Goal: Transaction & Acquisition: Purchase product/service

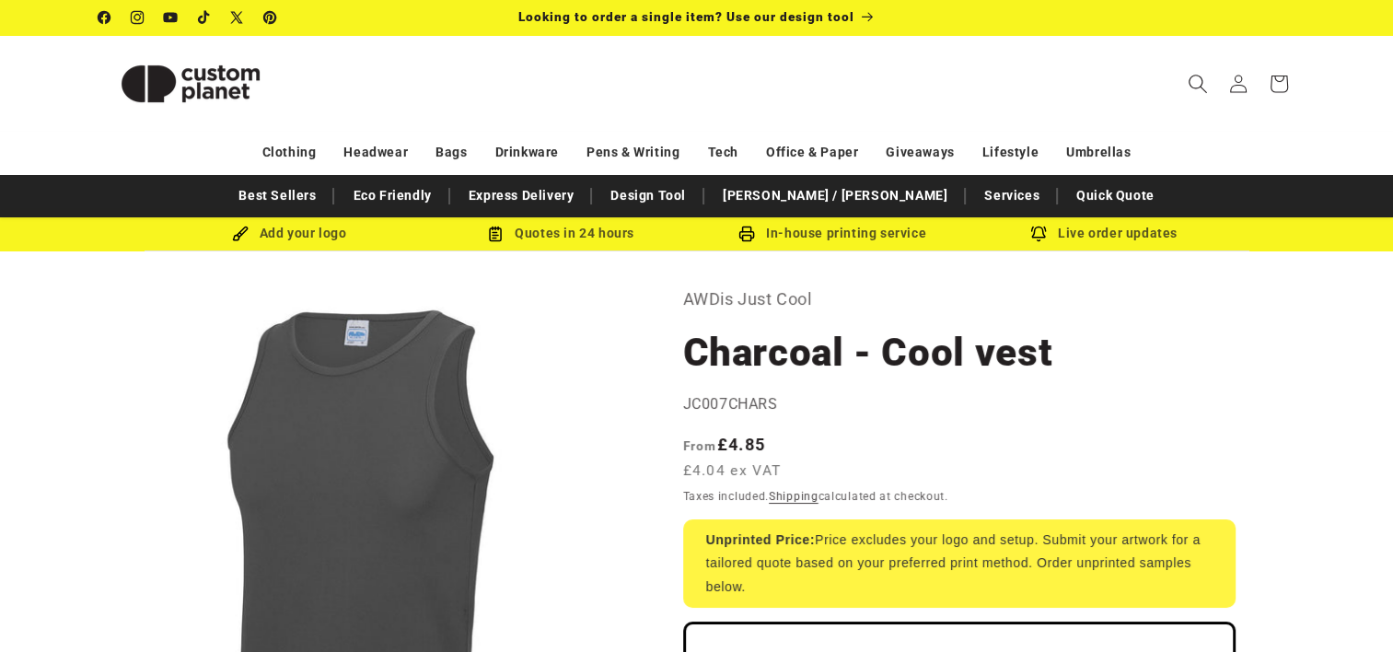
click at [1193, 94] on span "Search" at bounding box center [1197, 84] width 41 height 41
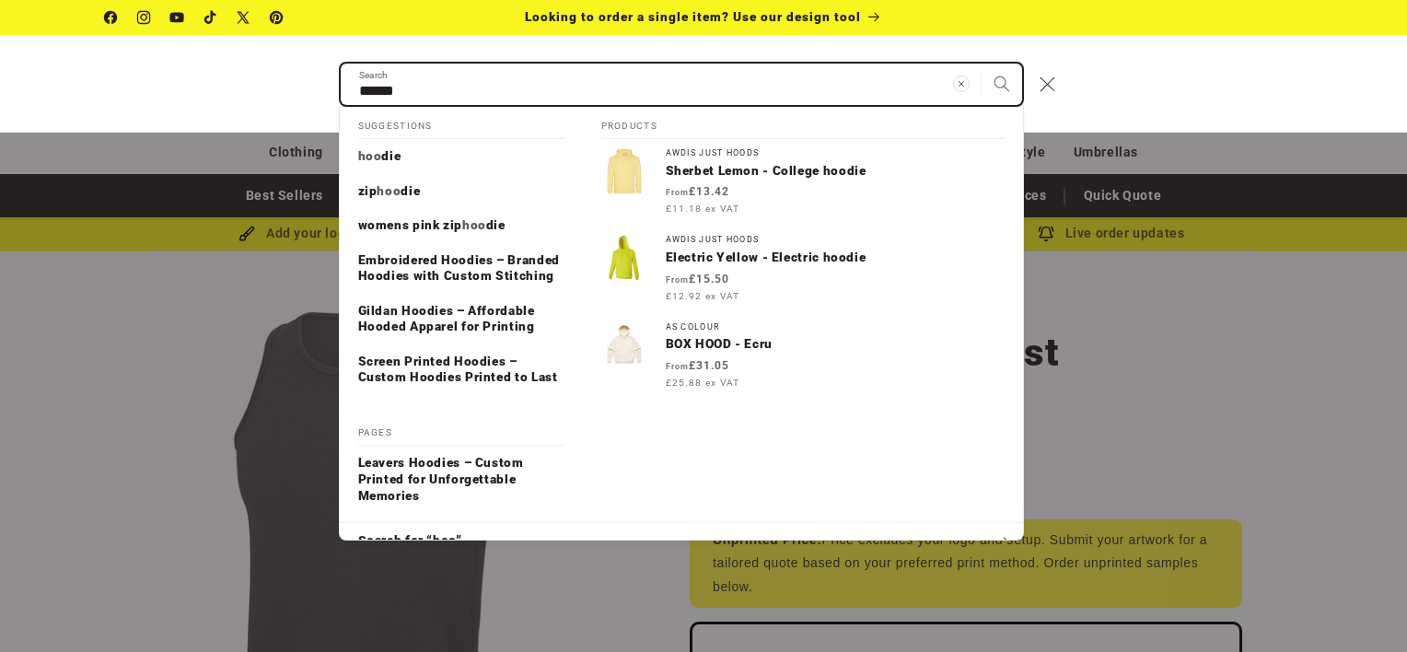
type input "******"
click at [981, 64] on button "Search" at bounding box center [1001, 84] width 41 height 41
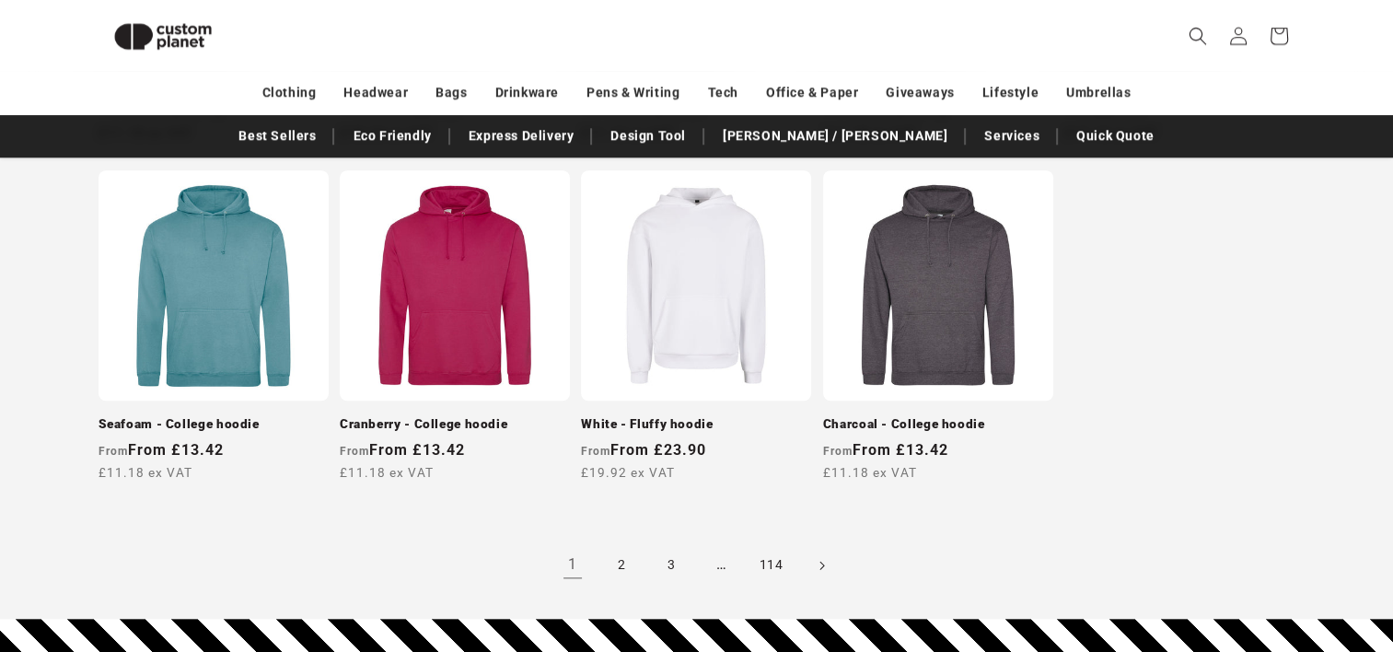
scroll to position [1815, 0]
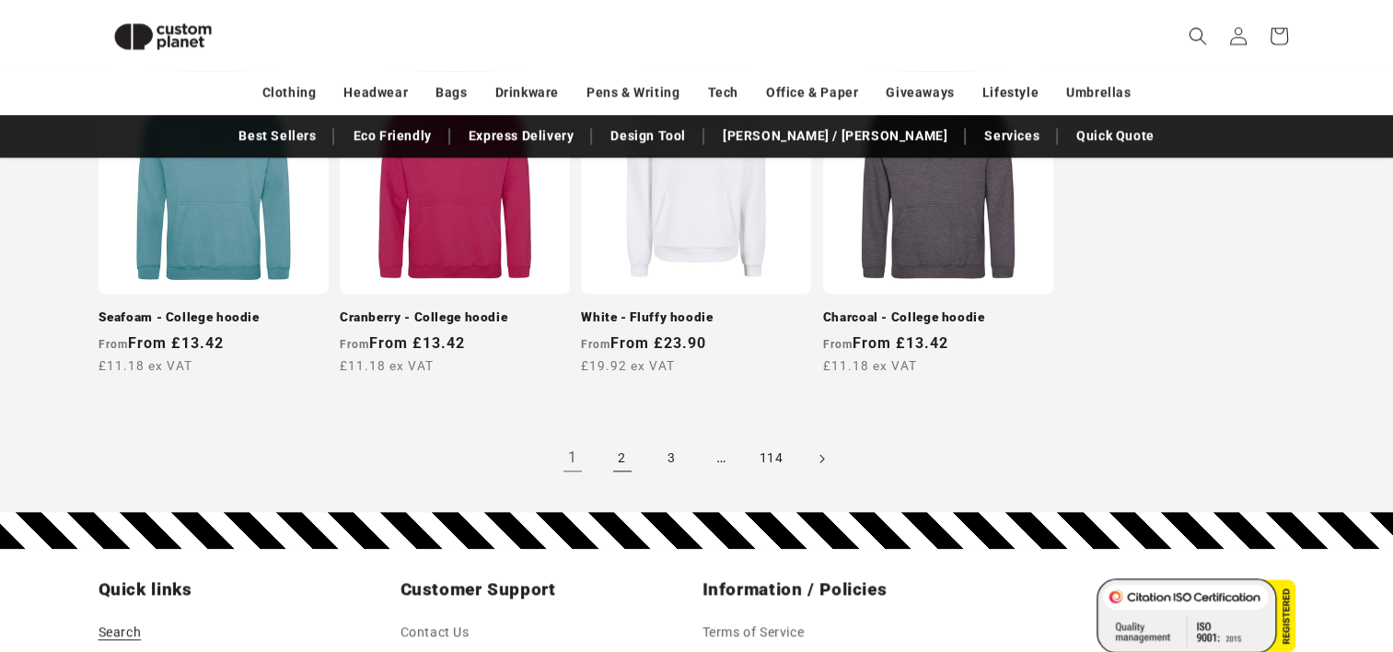
click at [632, 458] on link "2" at bounding box center [622, 458] width 41 height 41
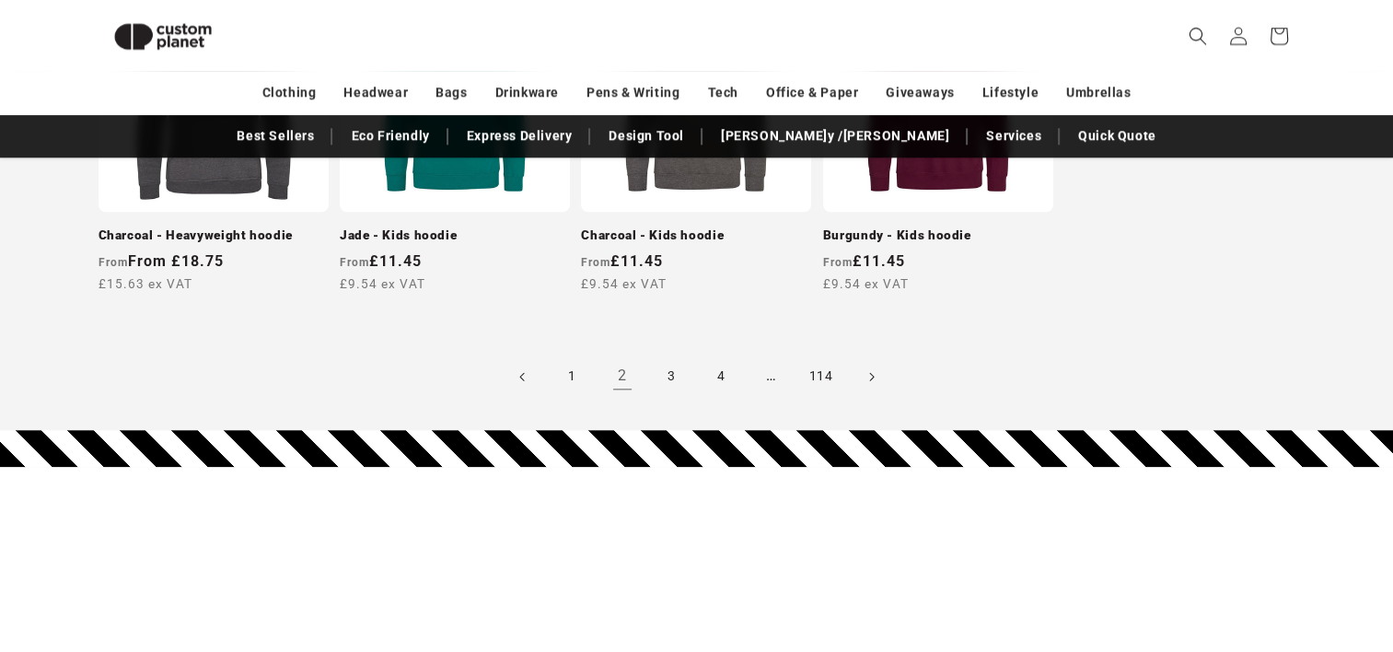
scroll to position [1907, 0]
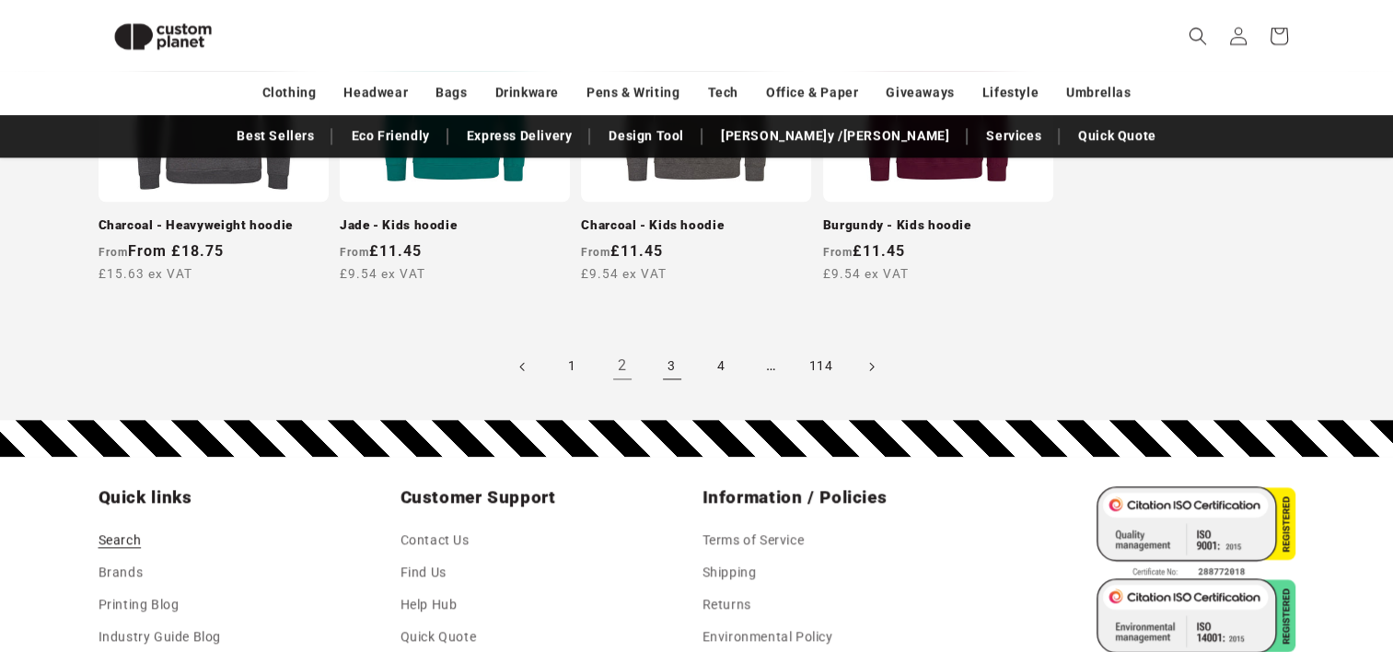
click at [684, 353] on link "3" at bounding box center [672, 366] width 41 height 41
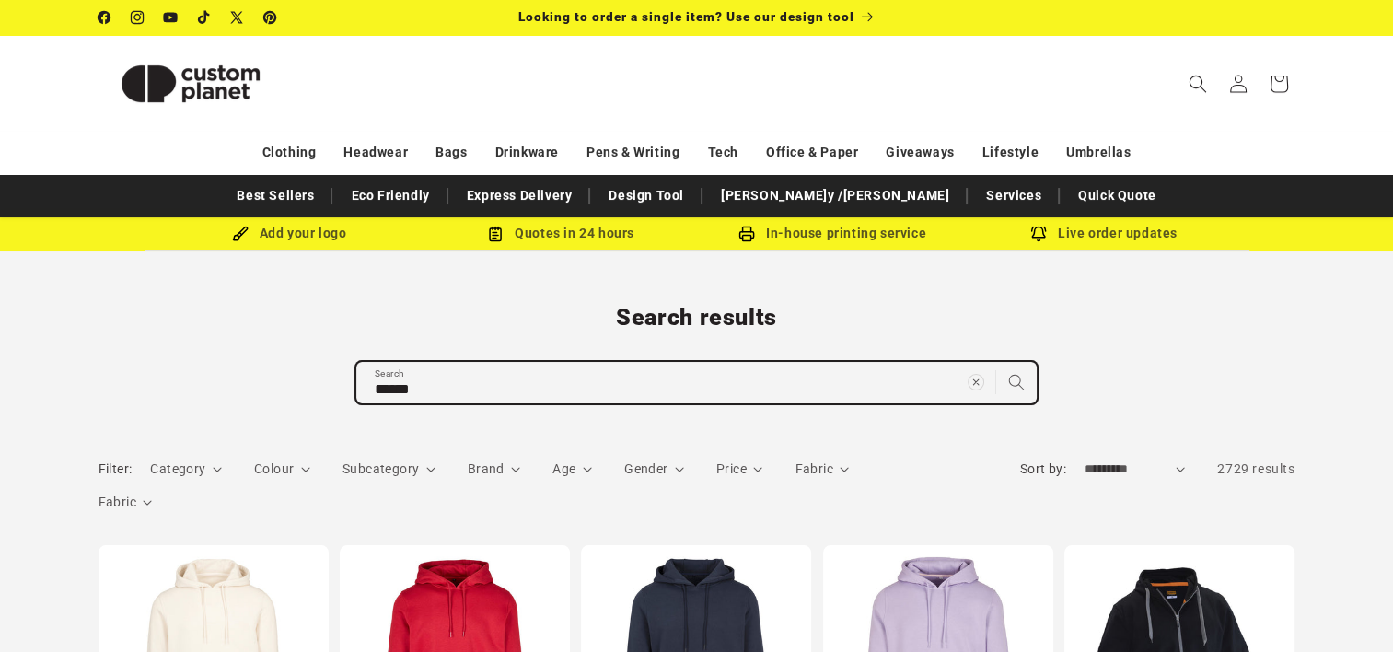
click at [490, 391] on input "******" at bounding box center [696, 382] width 680 height 41
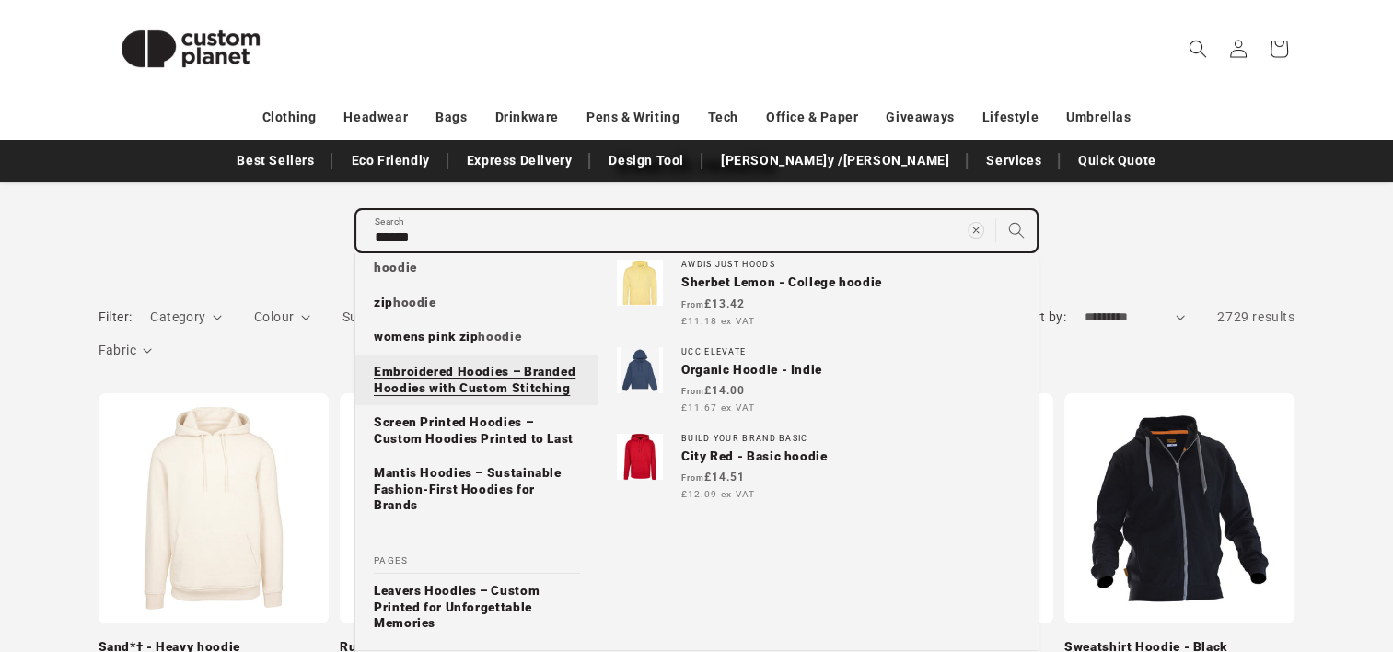
scroll to position [184, 0]
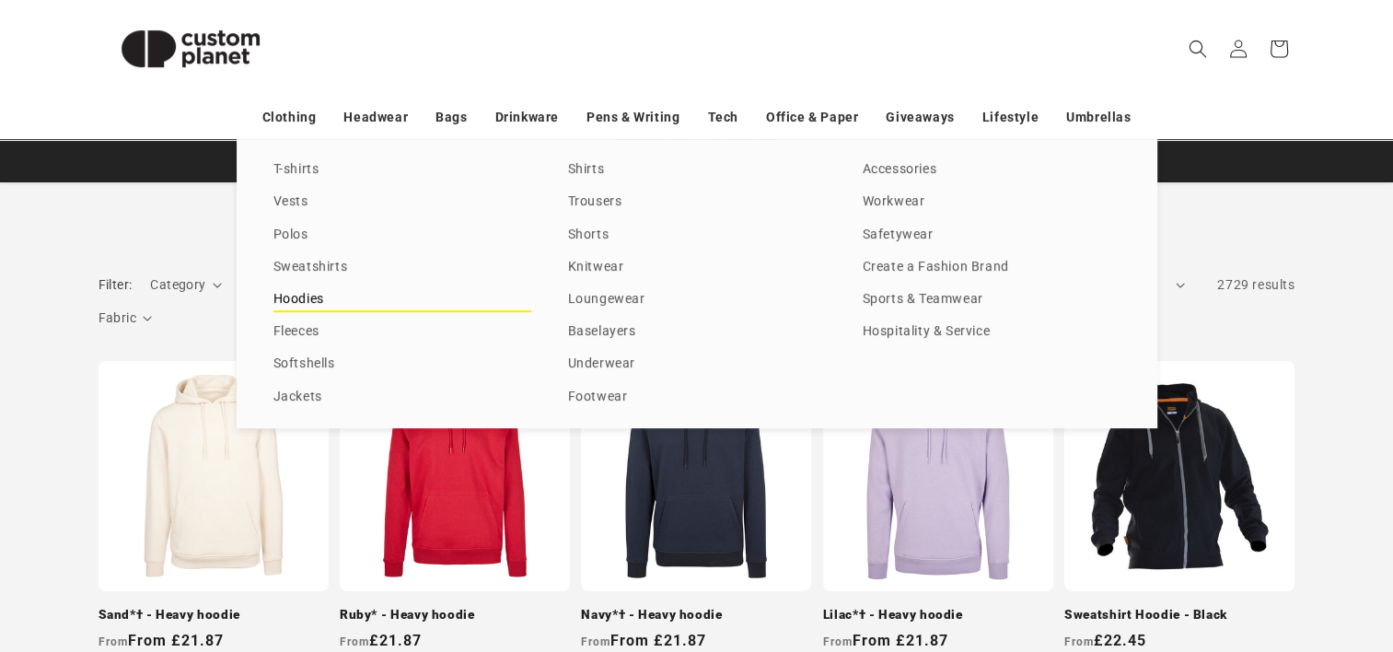
click at [328, 297] on link "Hoodies" at bounding box center [402, 299] width 258 height 25
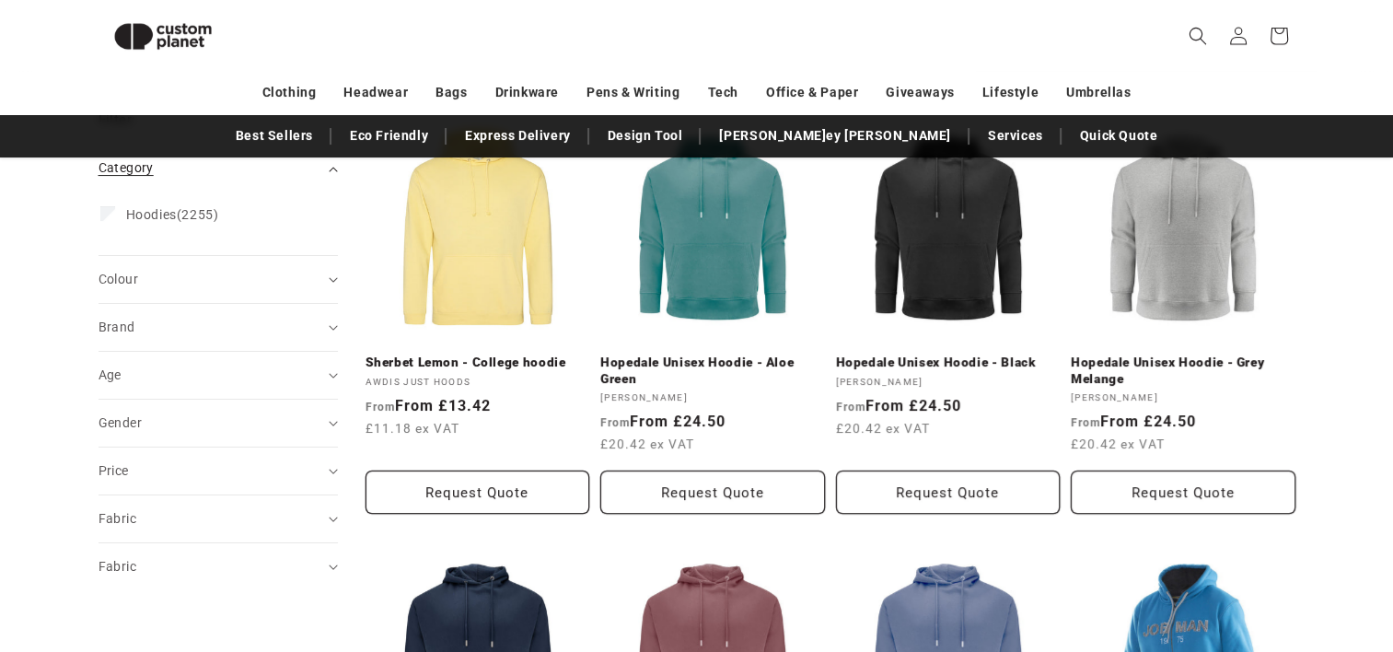
scroll to position [250, 0]
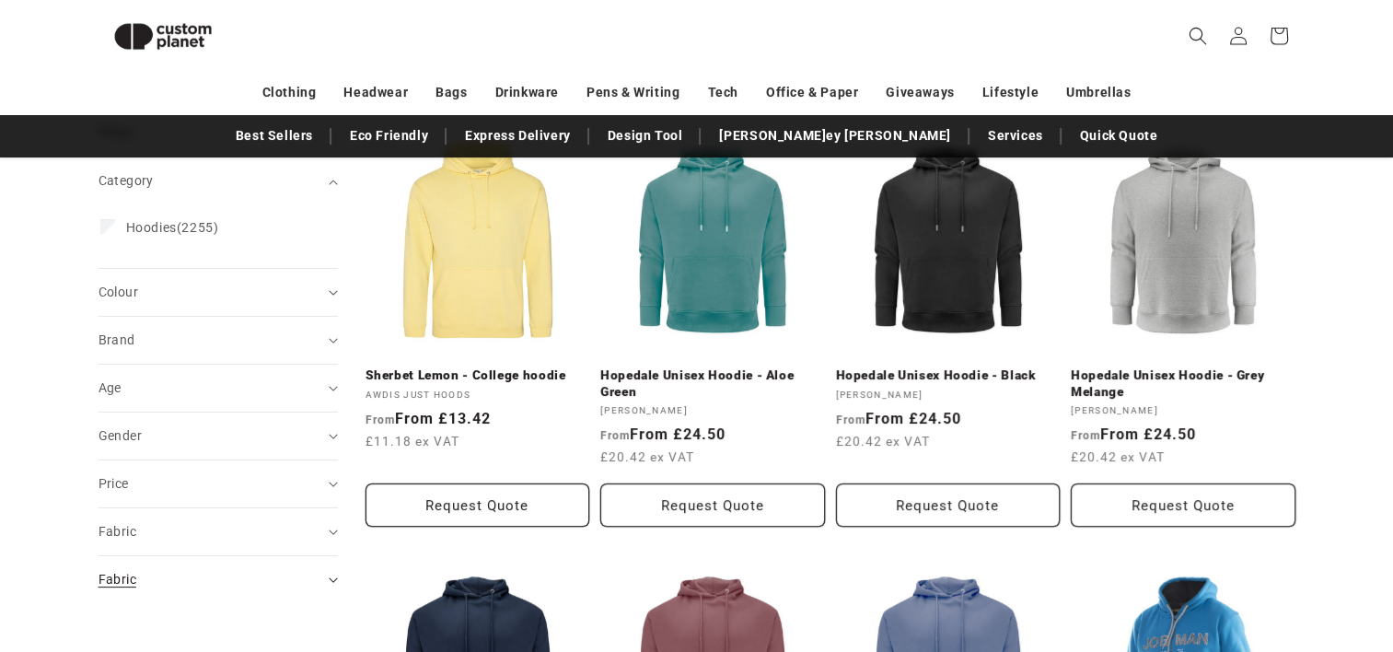
click at [294, 573] on div "Fabric (0)" at bounding box center [211, 579] width 224 height 19
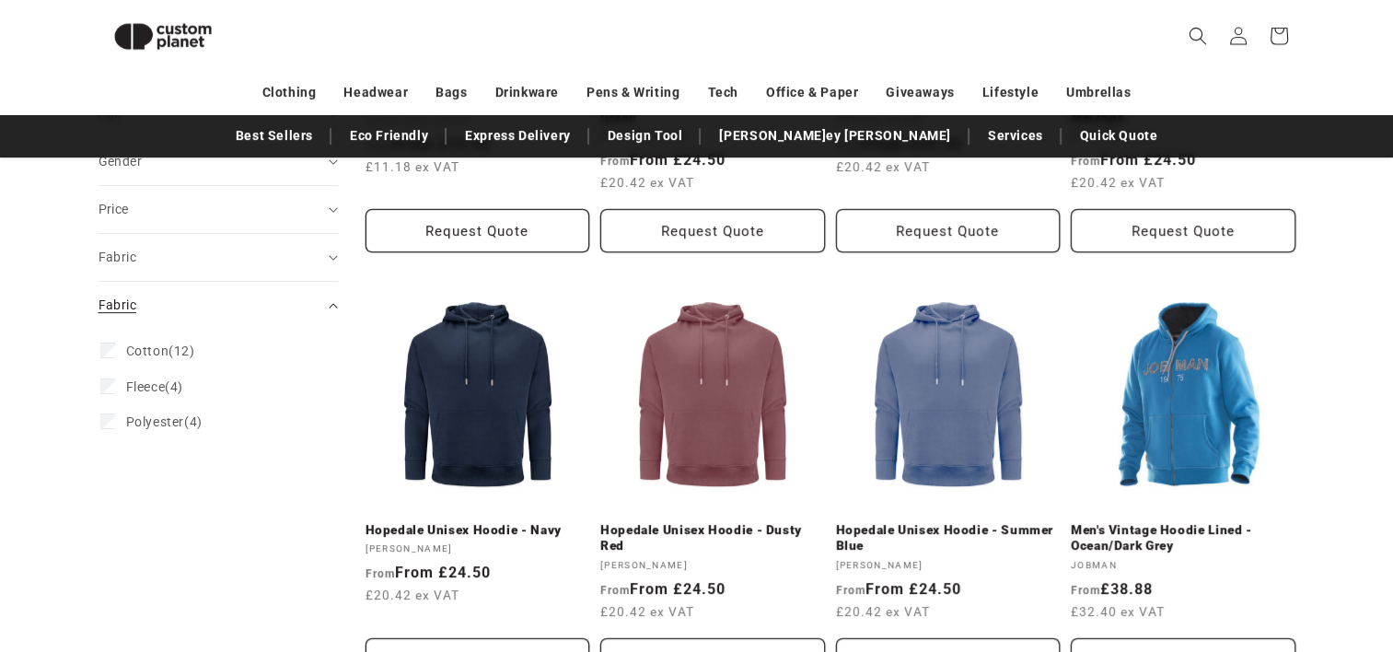
scroll to position [527, 0]
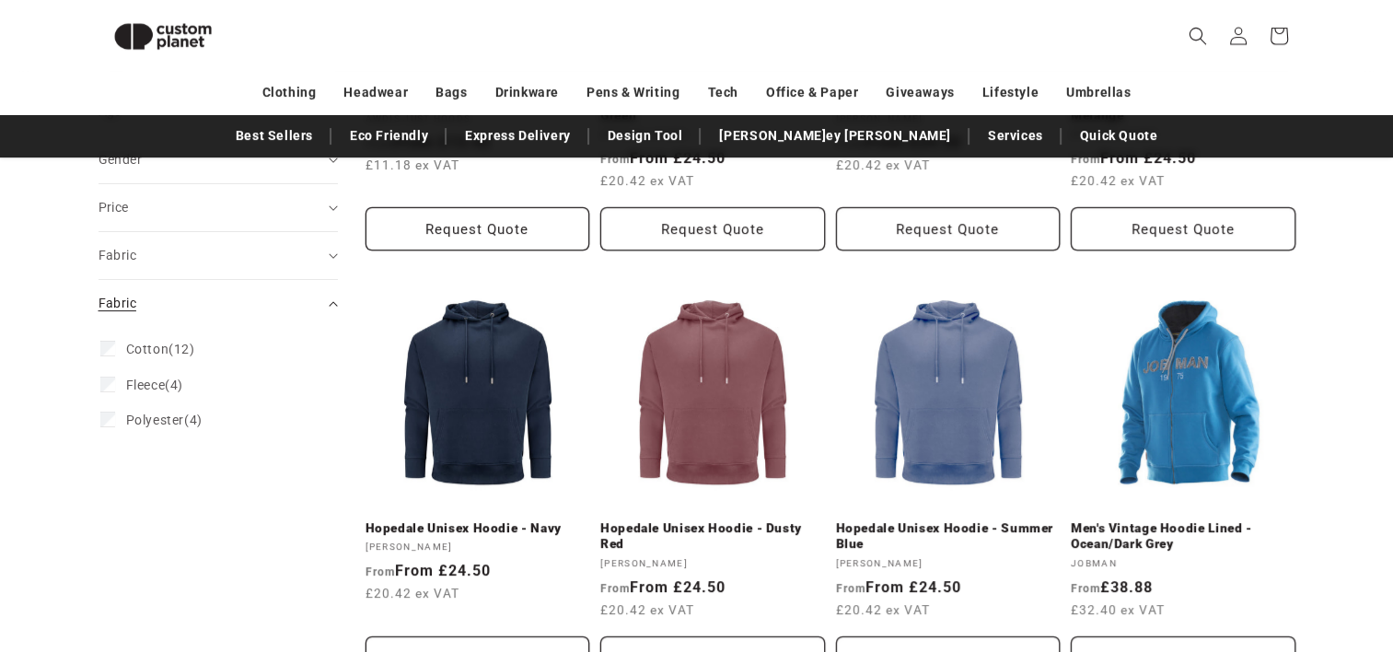
click at [276, 302] on div "Fabric (0)" at bounding box center [211, 303] width 224 height 19
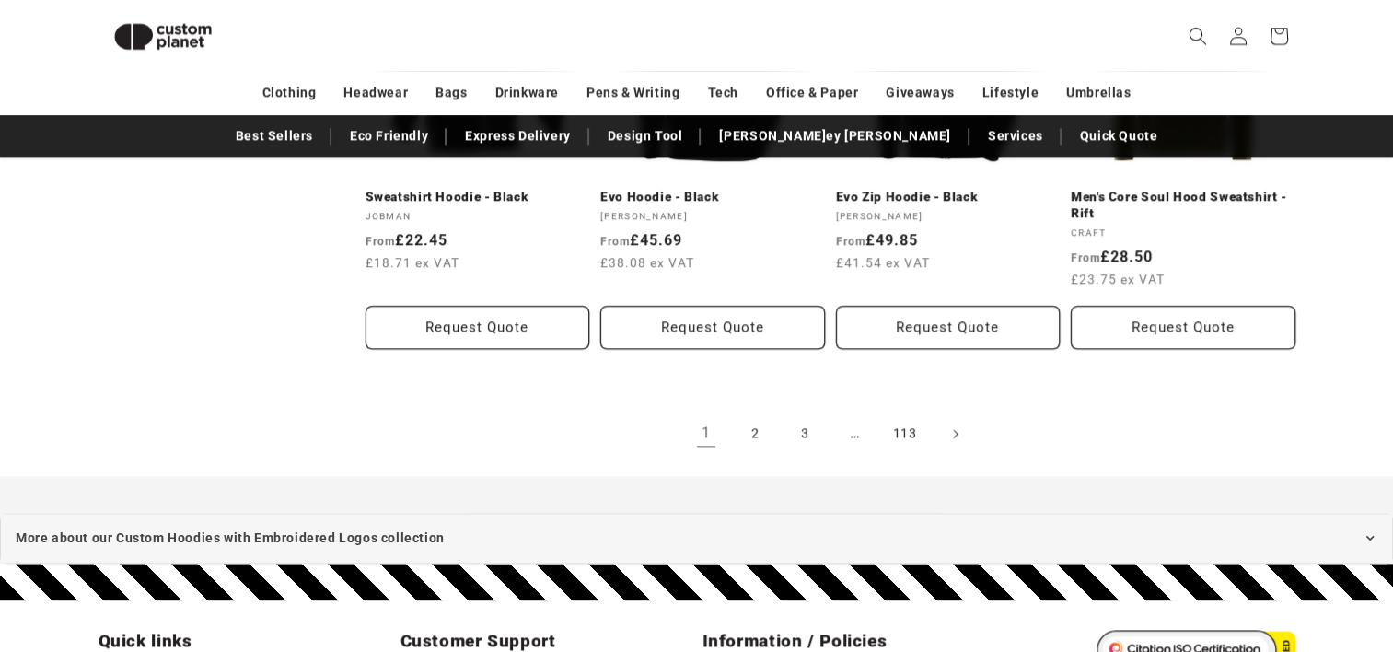
scroll to position [2276, 0]
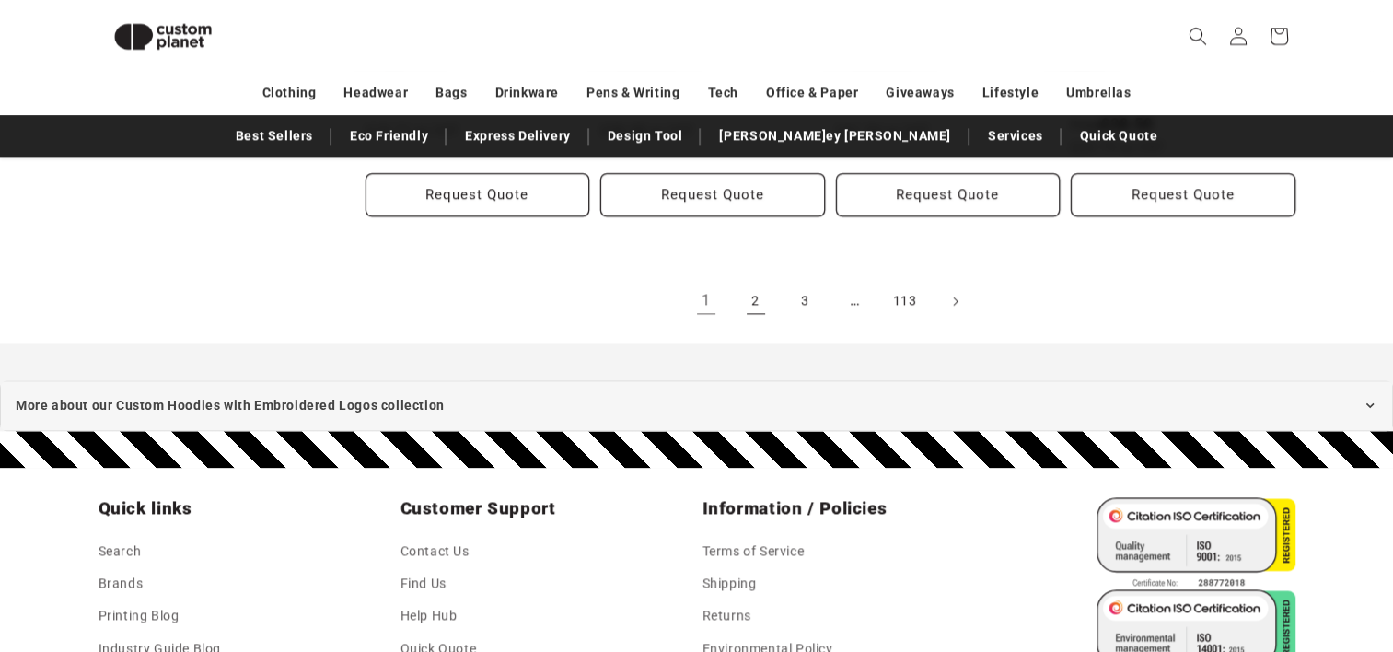
click at [749, 314] on link "2" at bounding box center [756, 301] width 41 height 41
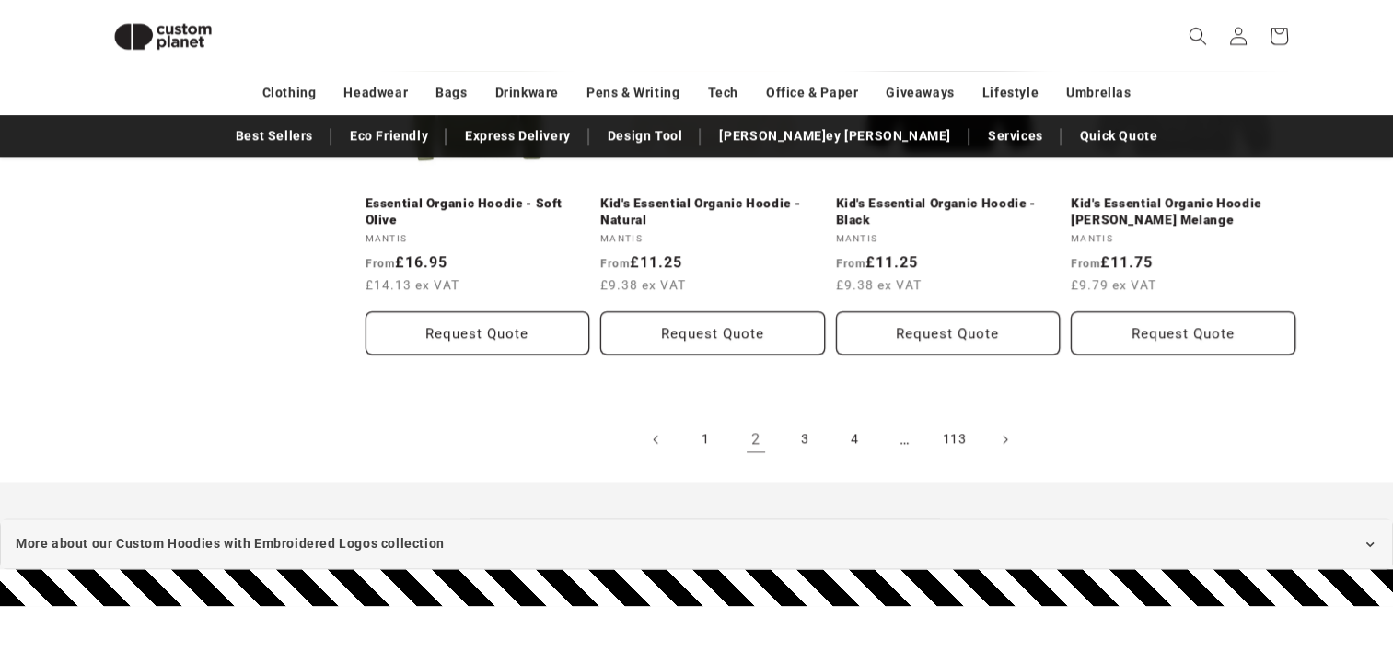
scroll to position [2185, 0]
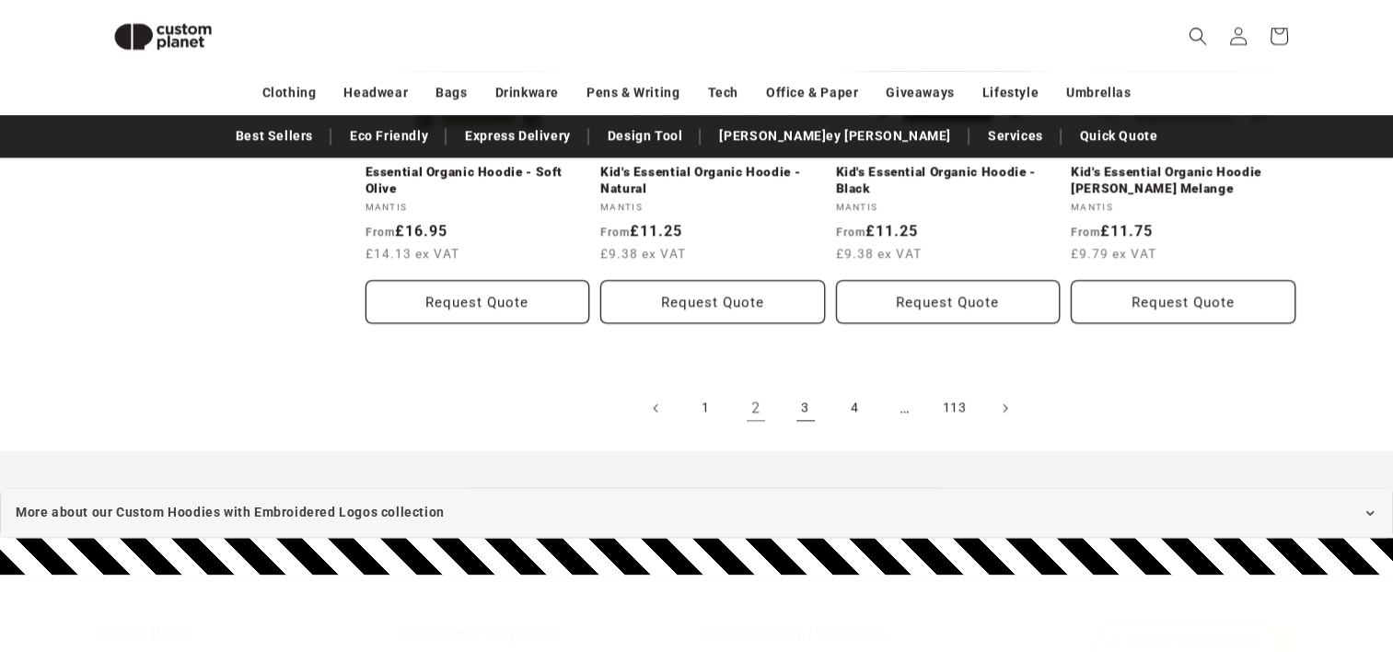
click at [798, 400] on link "3" at bounding box center [805, 408] width 41 height 41
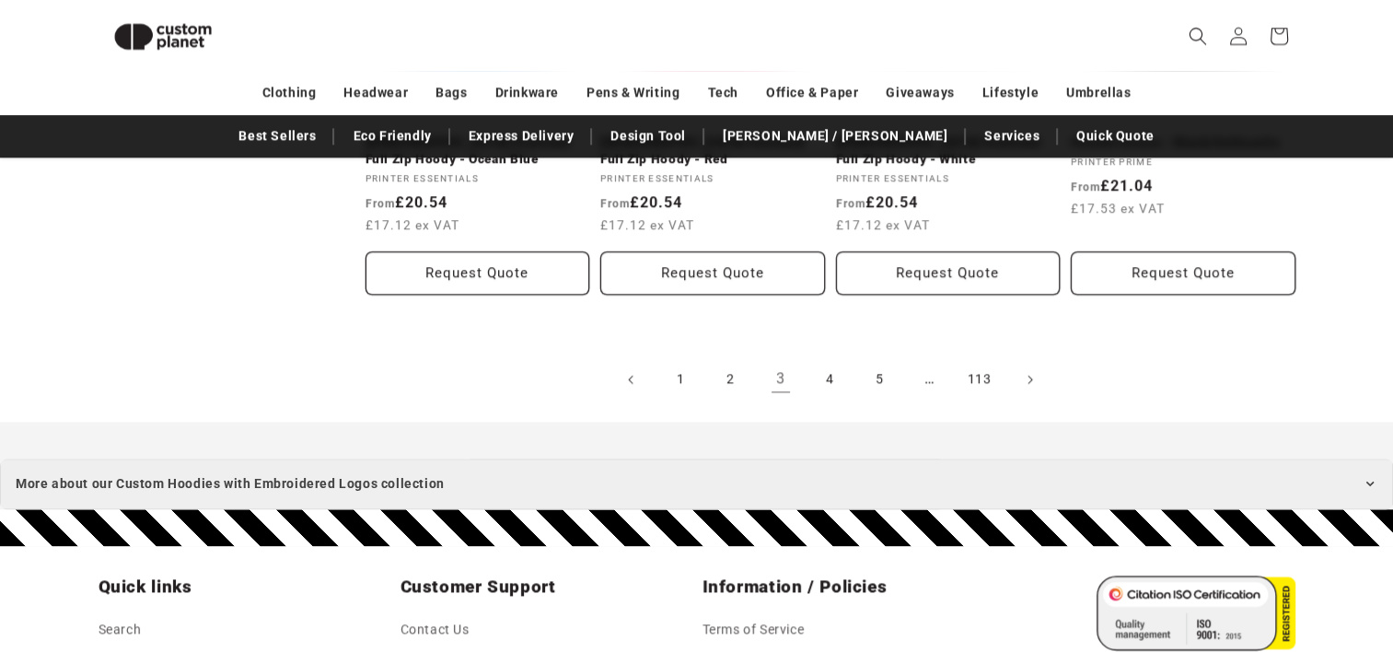
scroll to position [2276, 0]
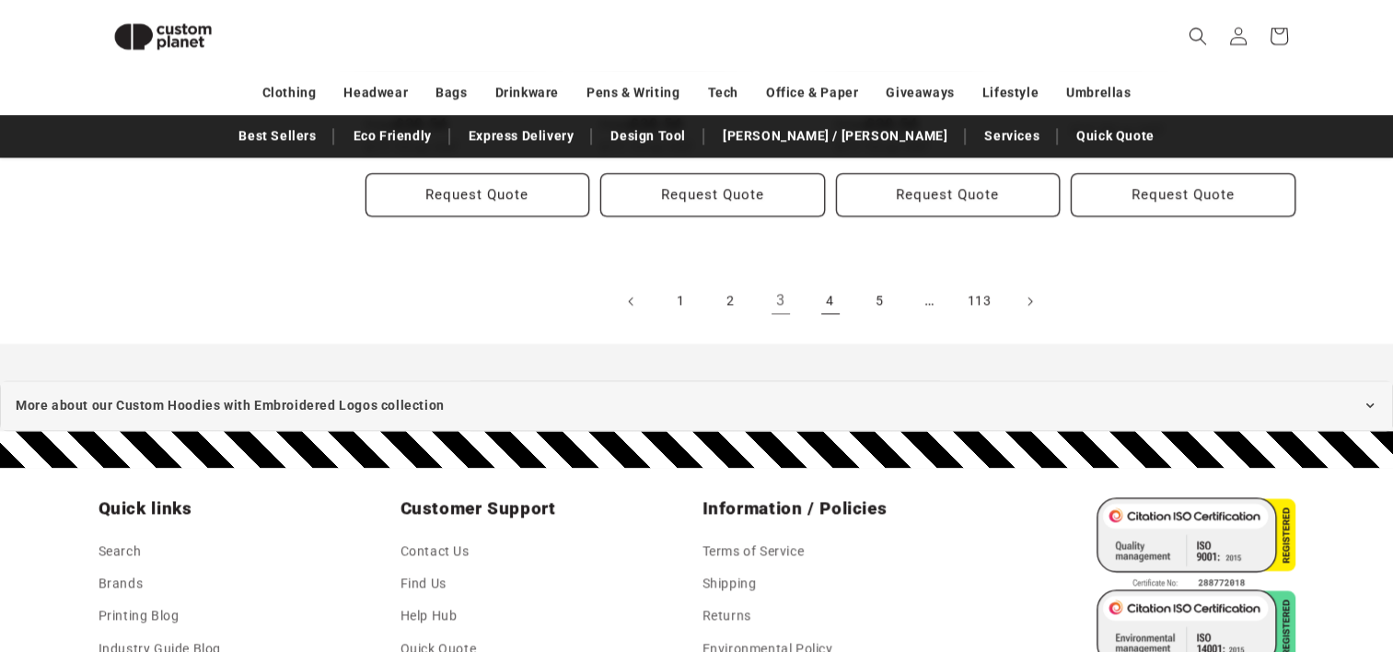
click at [824, 307] on link "4" at bounding box center [830, 301] width 41 height 41
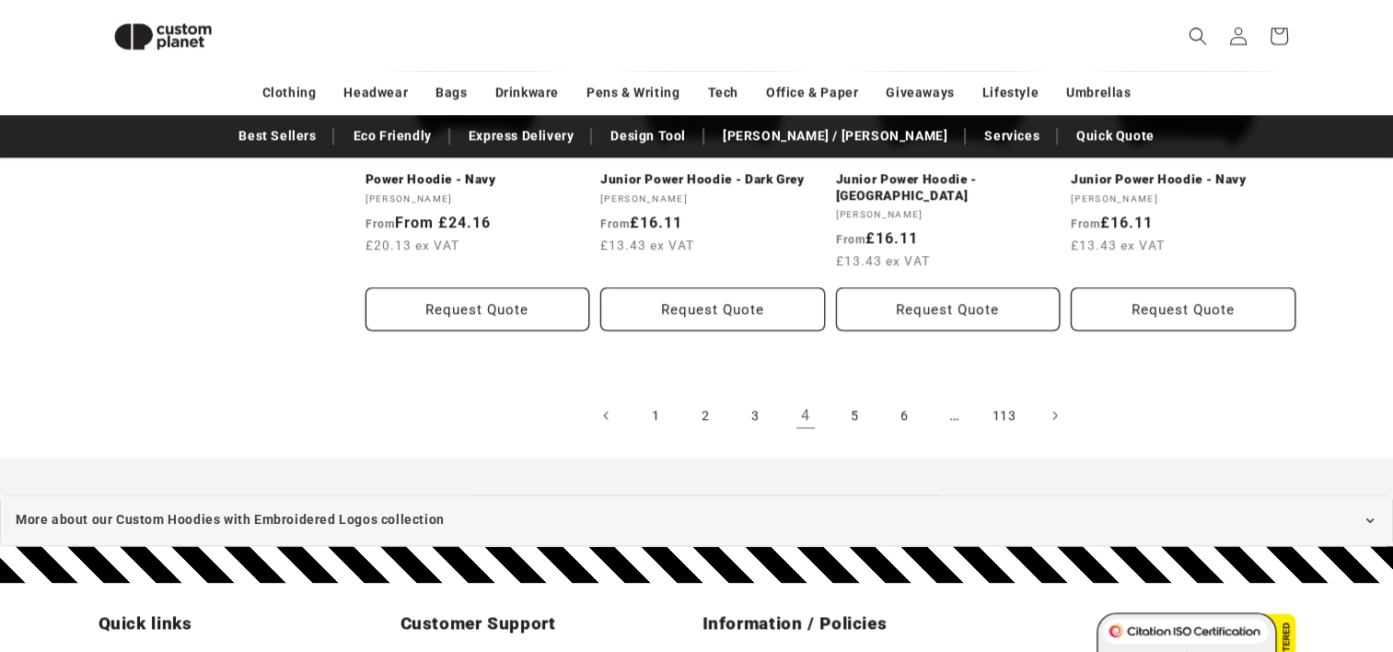
scroll to position [2276, 0]
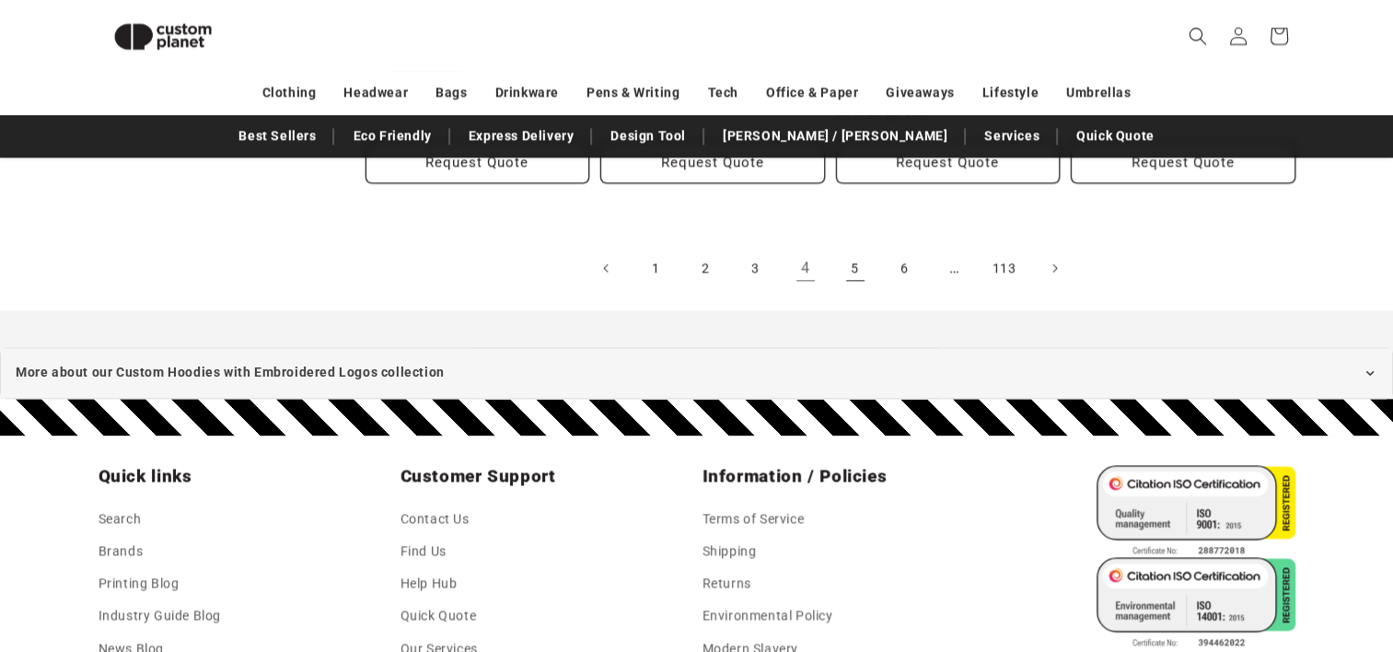
click at [848, 261] on link "5" at bounding box center [855, 268] width 41 height 41
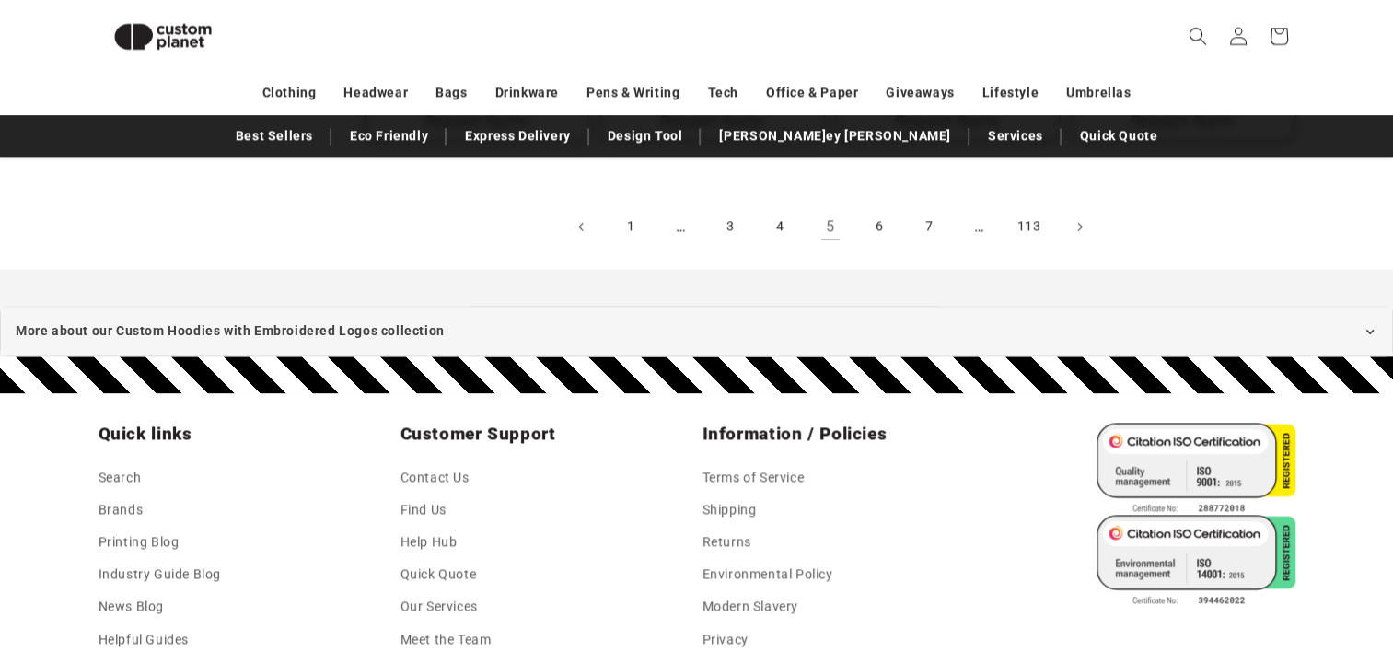
scroll to position [2368, 0]
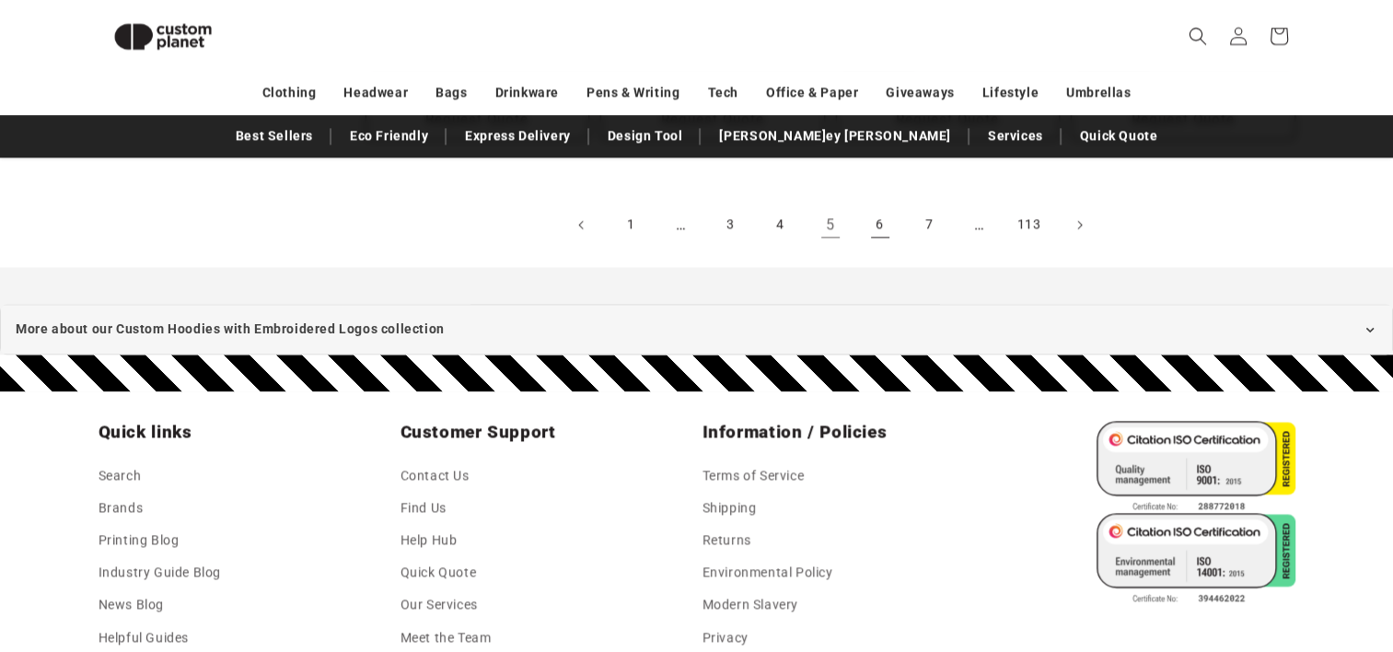
click at [875, 210] on link "6" at bounding box center [880, 224] width 41 height 41
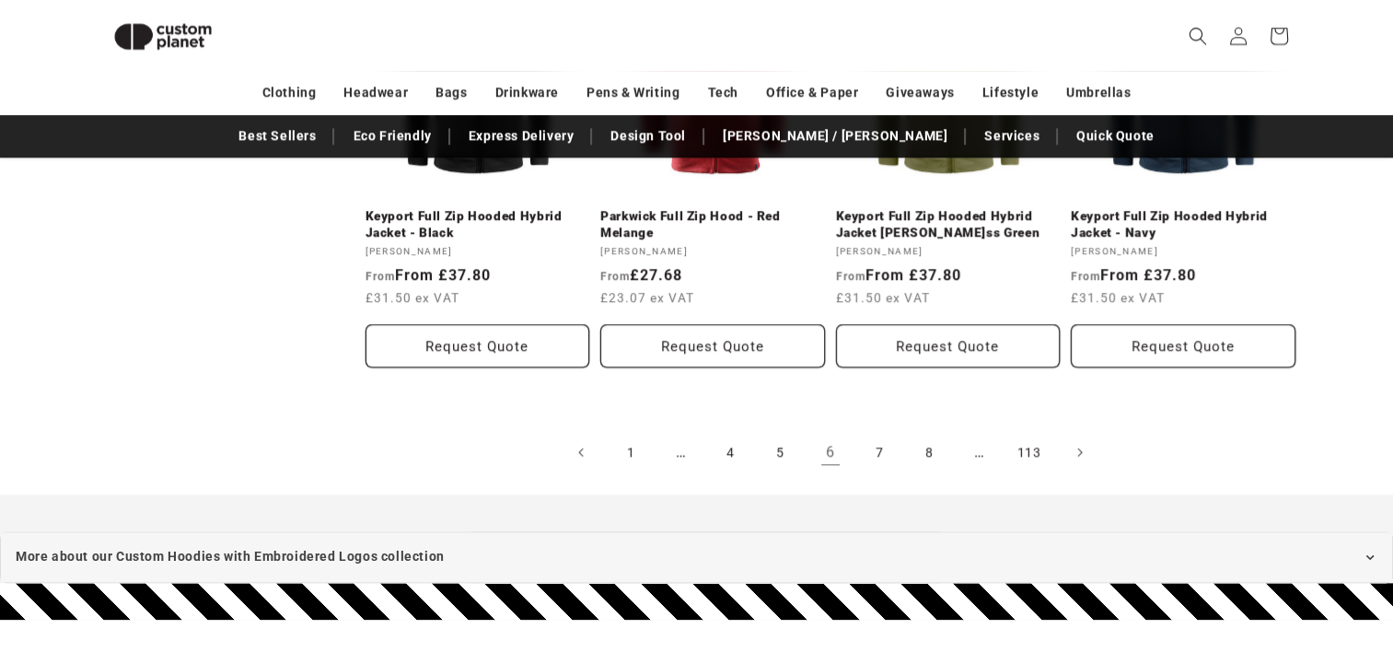
scroll to position [2092, 0]
click at [873, 456] on link "7" at bounding box center [880, 452] width 41 height 41
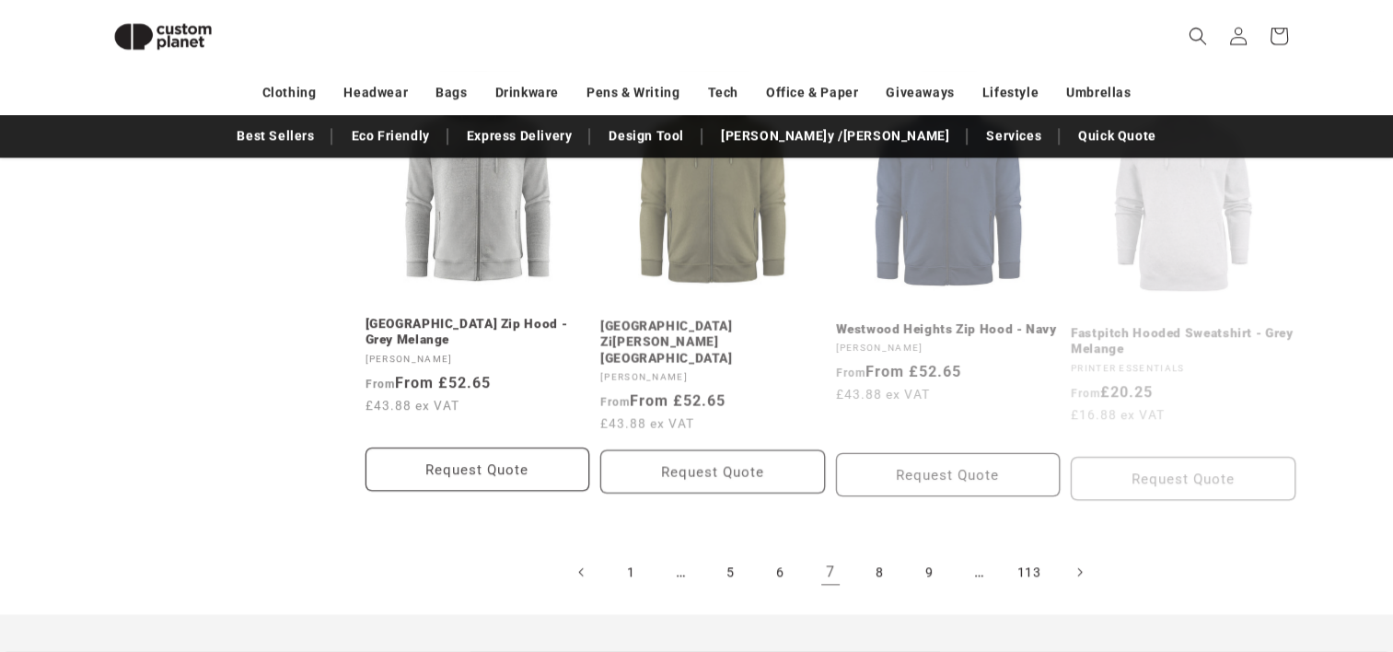
scroll to position [2184, 0]
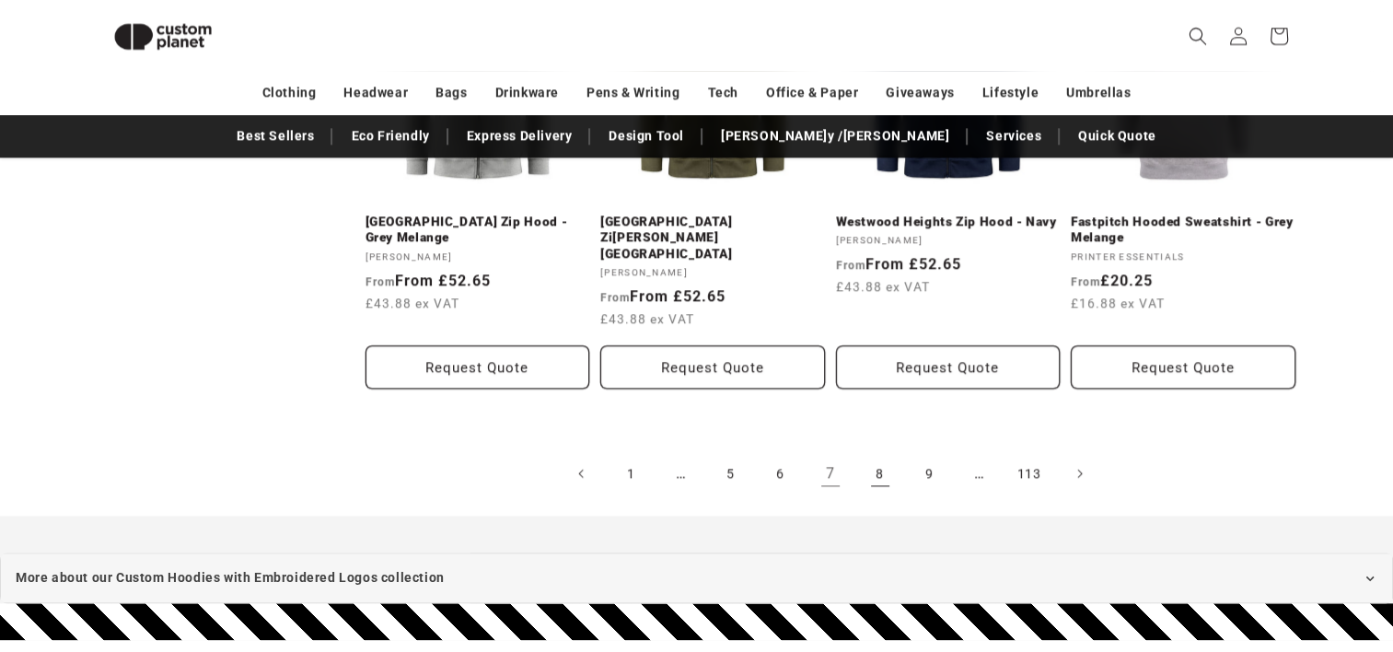
click at [867, 453] on link "8" at bounding box center [880, 473] width 41 height 41
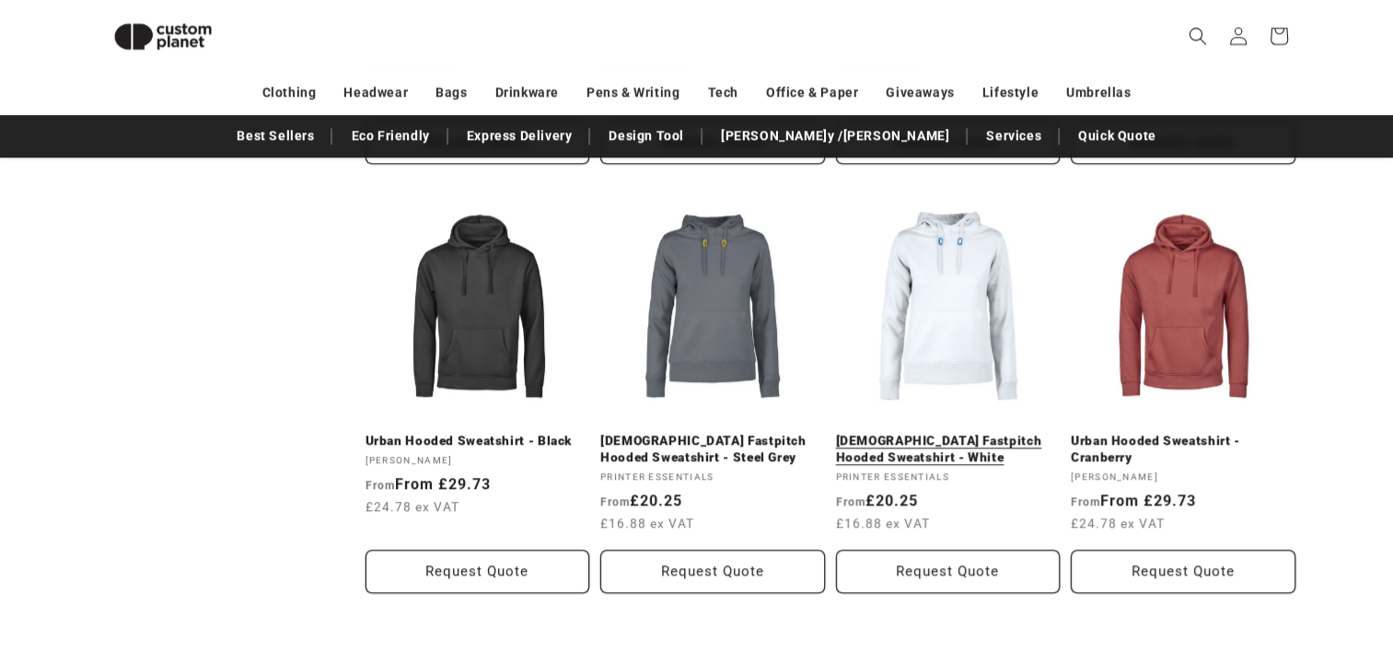
scroll to position [1999, 0]
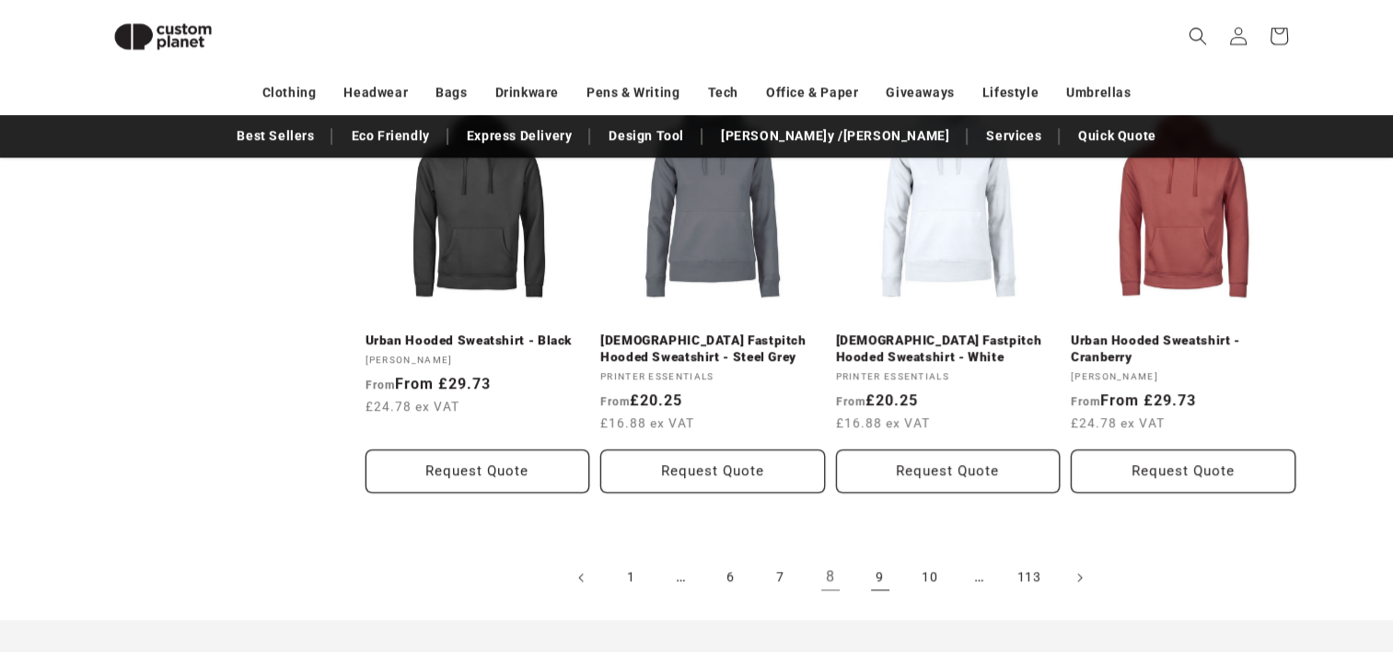
click at [896, 576] on link "9" at bounding box center [880, 577] width 41 height 41
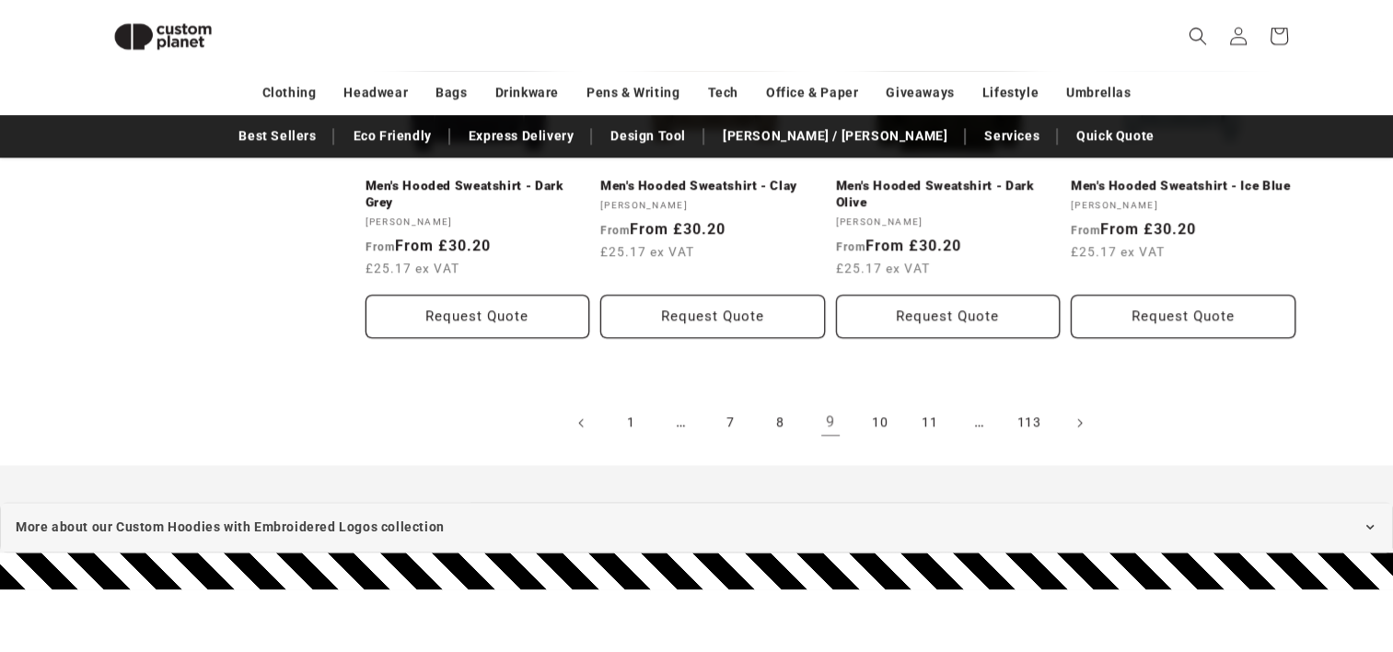
scroll to position [2184, 0]
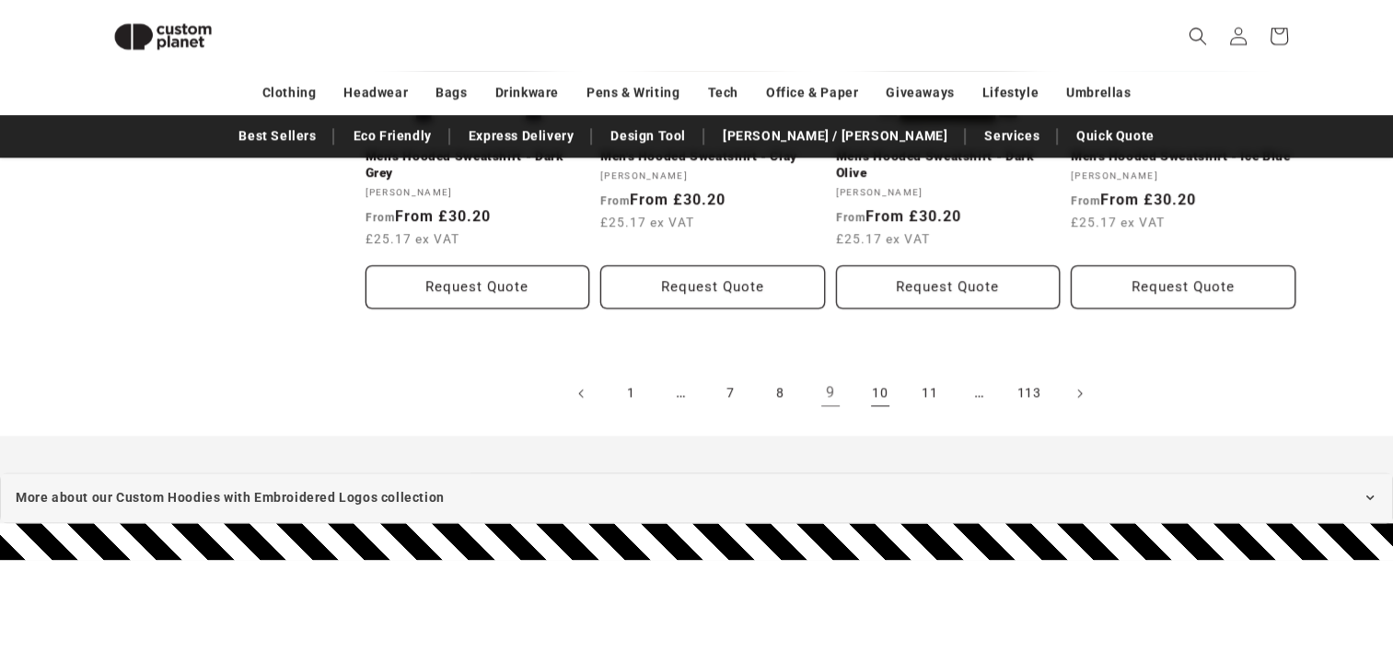
click at [888, 397] on link "10" at bounding box center [880, 393] width 41 height 41
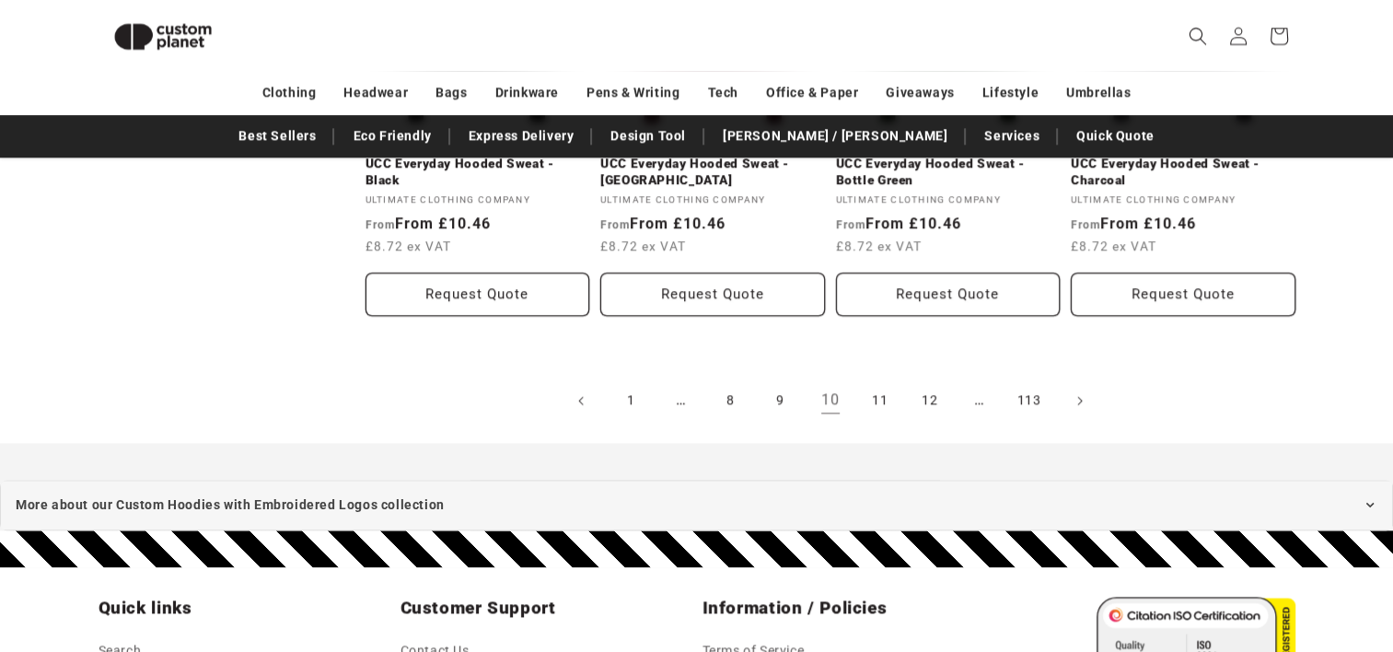
scroll to position [2276, 0]
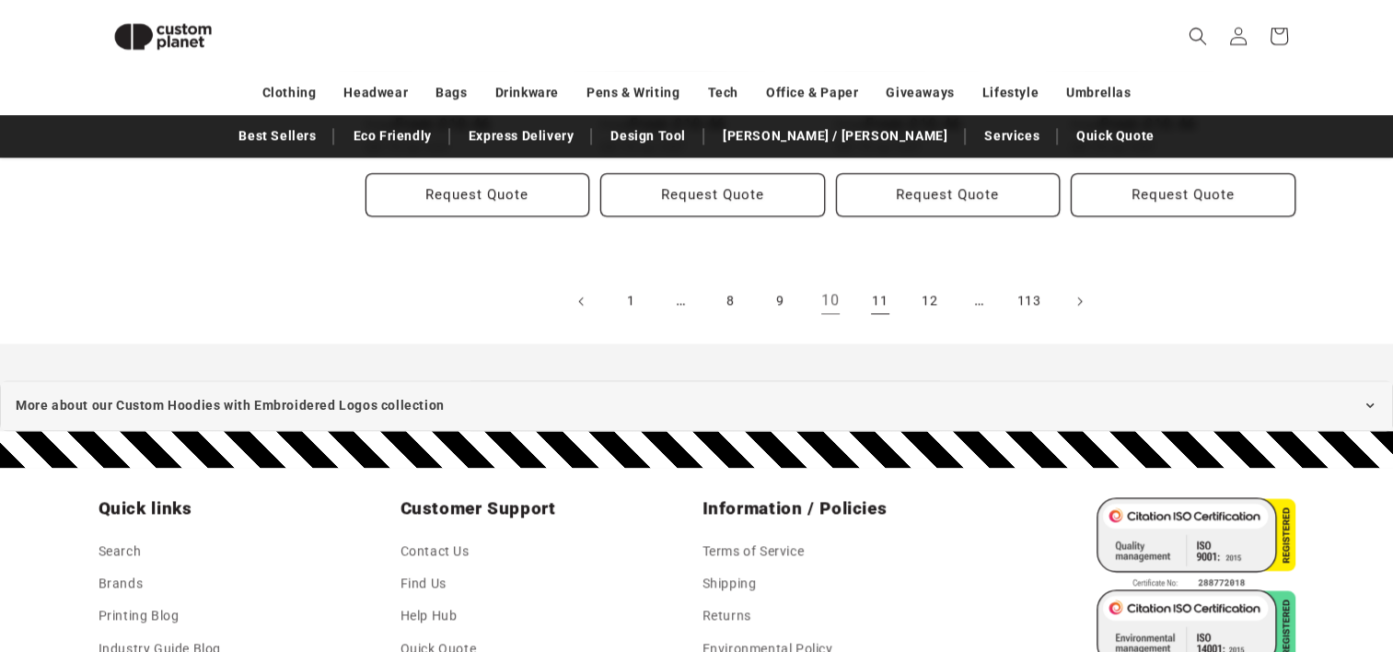
click at [875, 295] on link "11" at bounding box center [880, 301] width 41 height 41
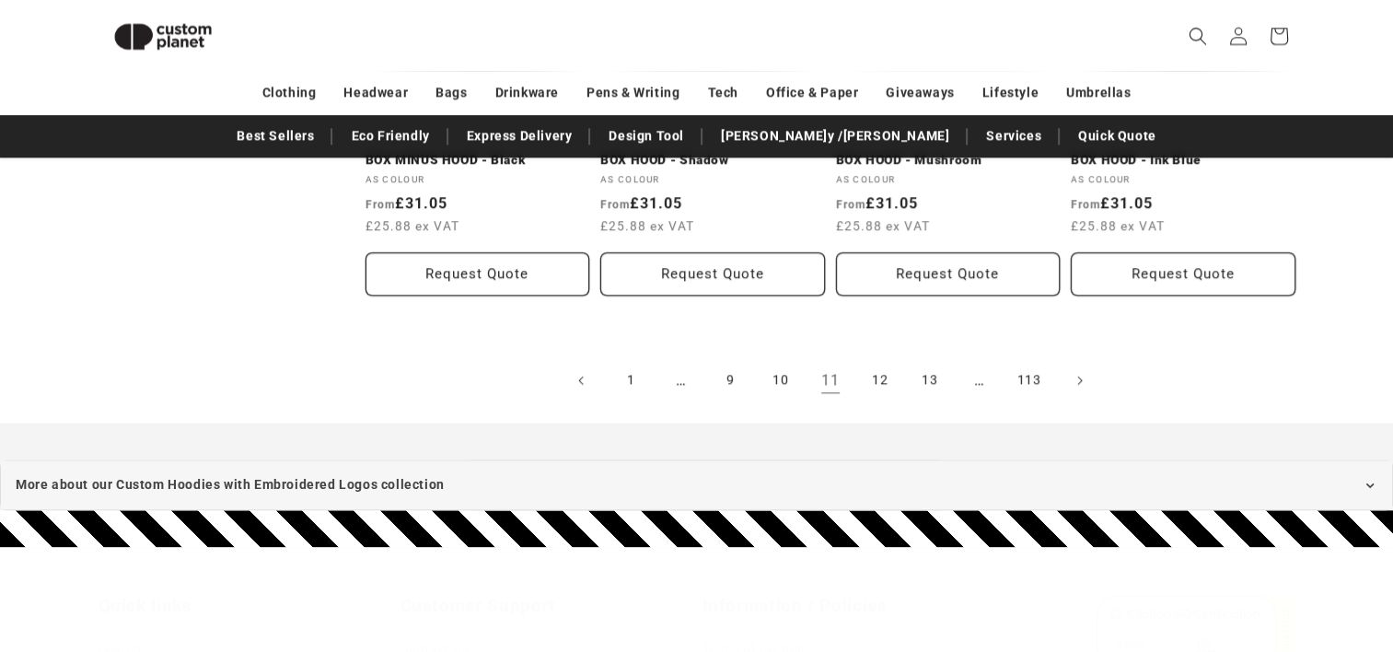
scroll to position [2184, 0]
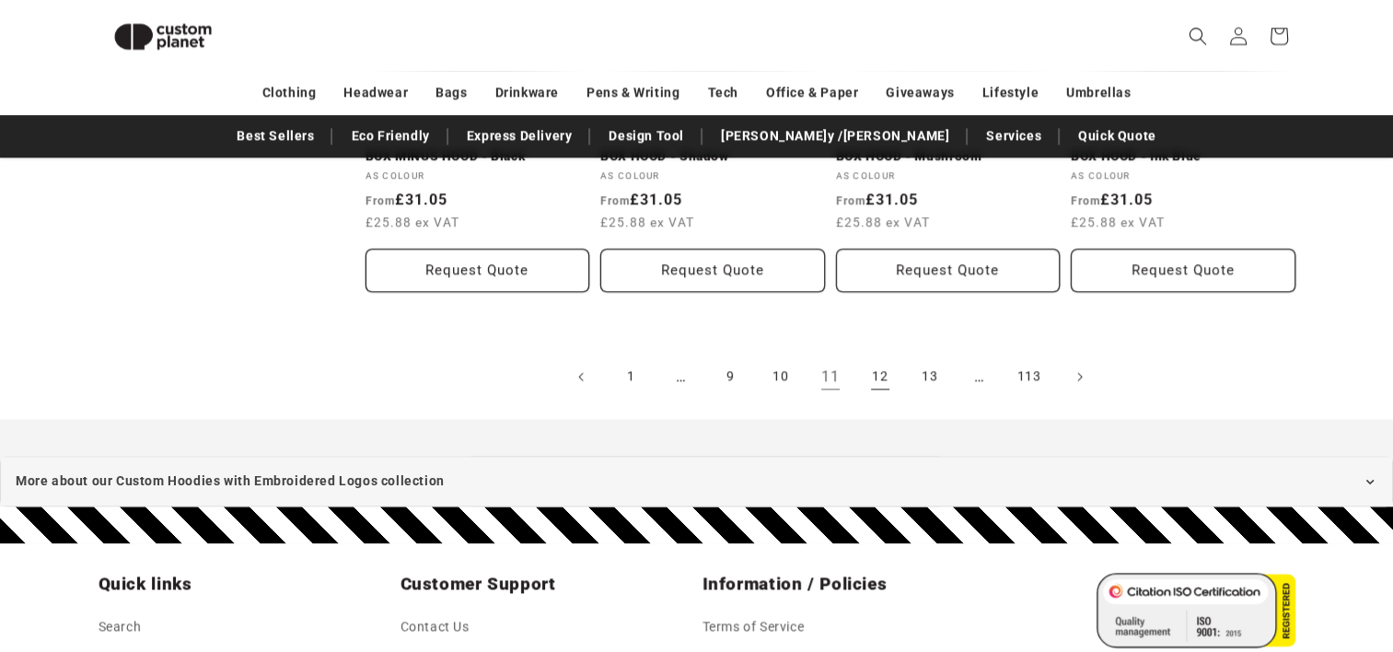
click at [880, 387] on link "12" at bounding box center [880, 376] width 41 height 41
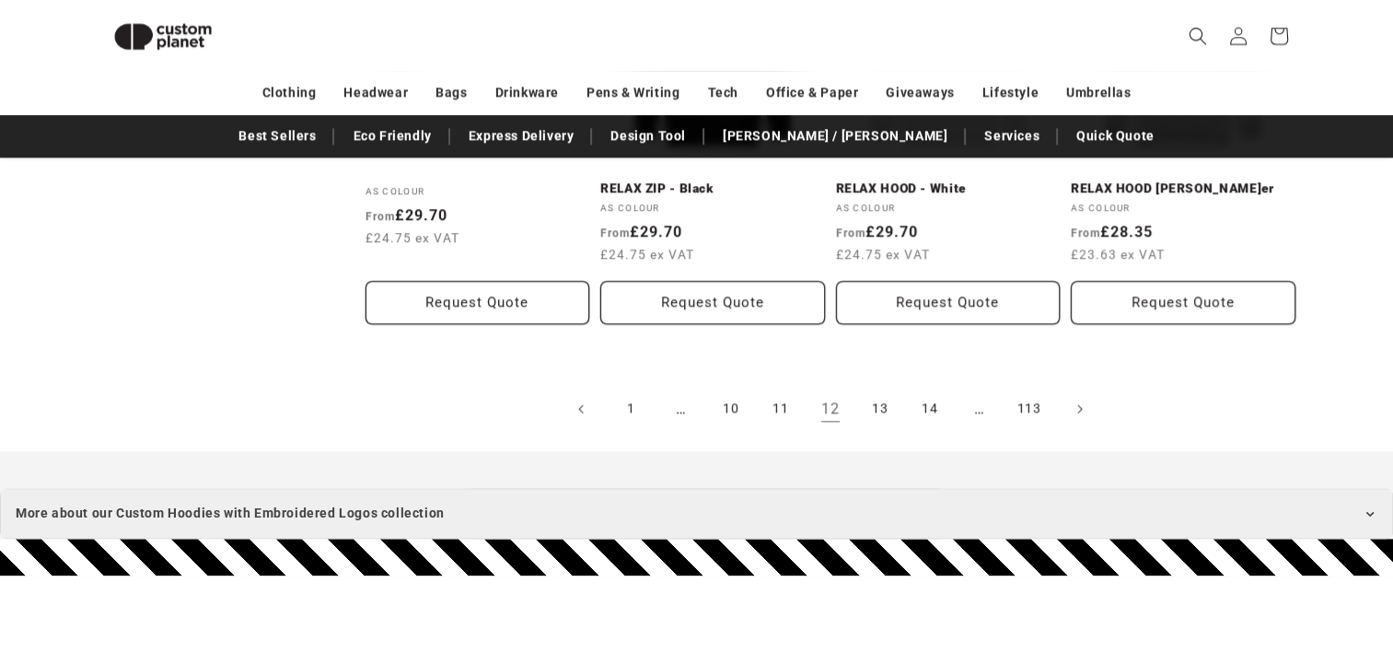
scroll to position [2184, 0]
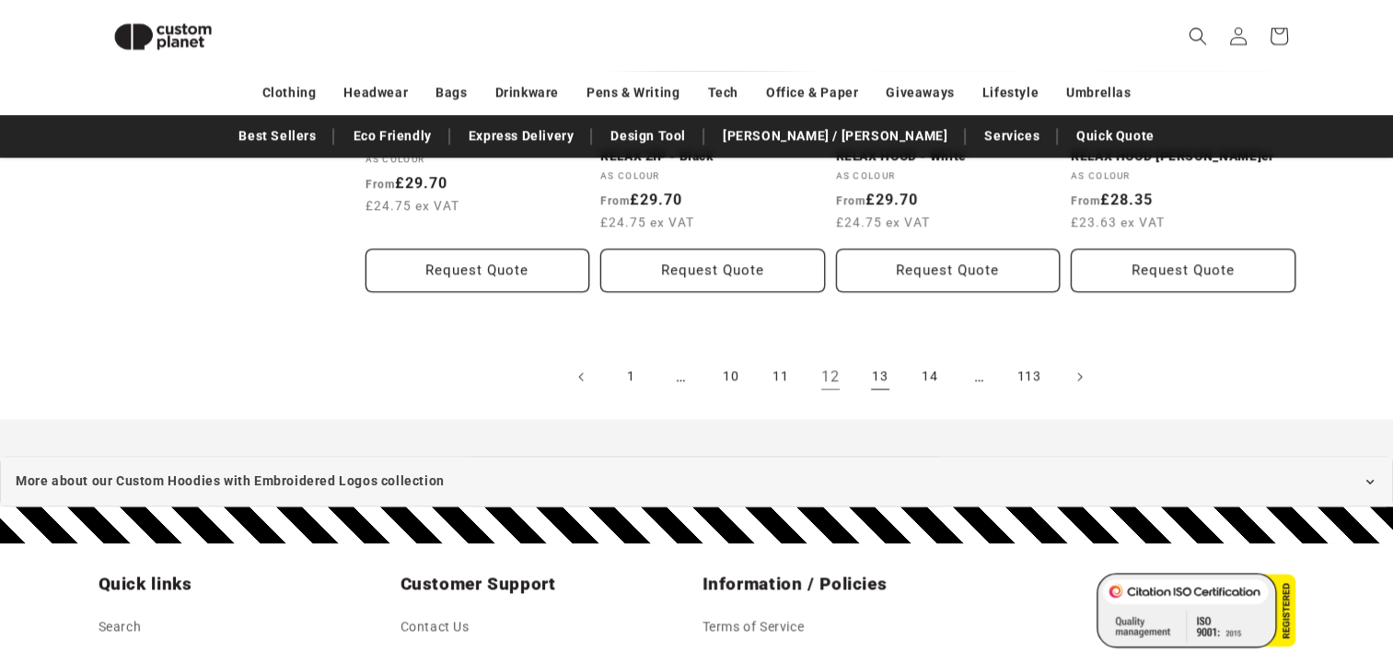
click at [890, 376] on link "13" at bounding box center [880, 376] width 41 height 41
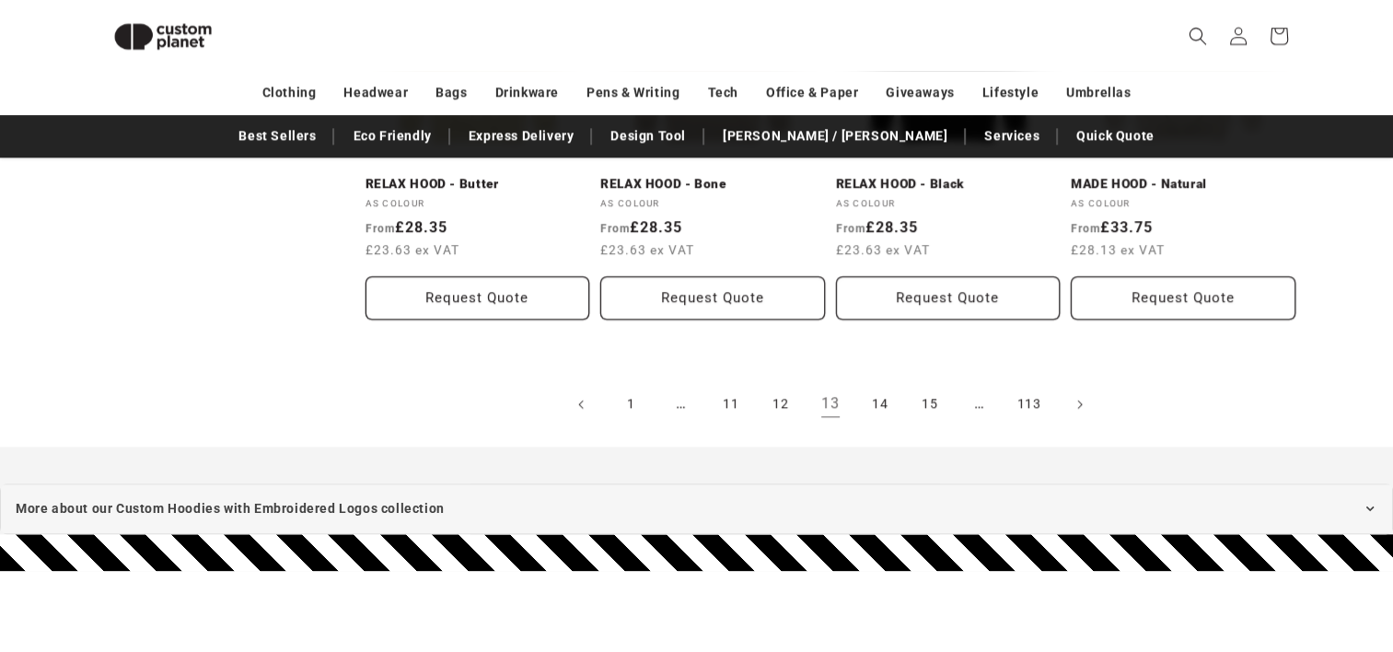
scroll to position [2092, 0]
click at [864, 402] on link "14" at bounding box center [880, 404] width 41 height 41
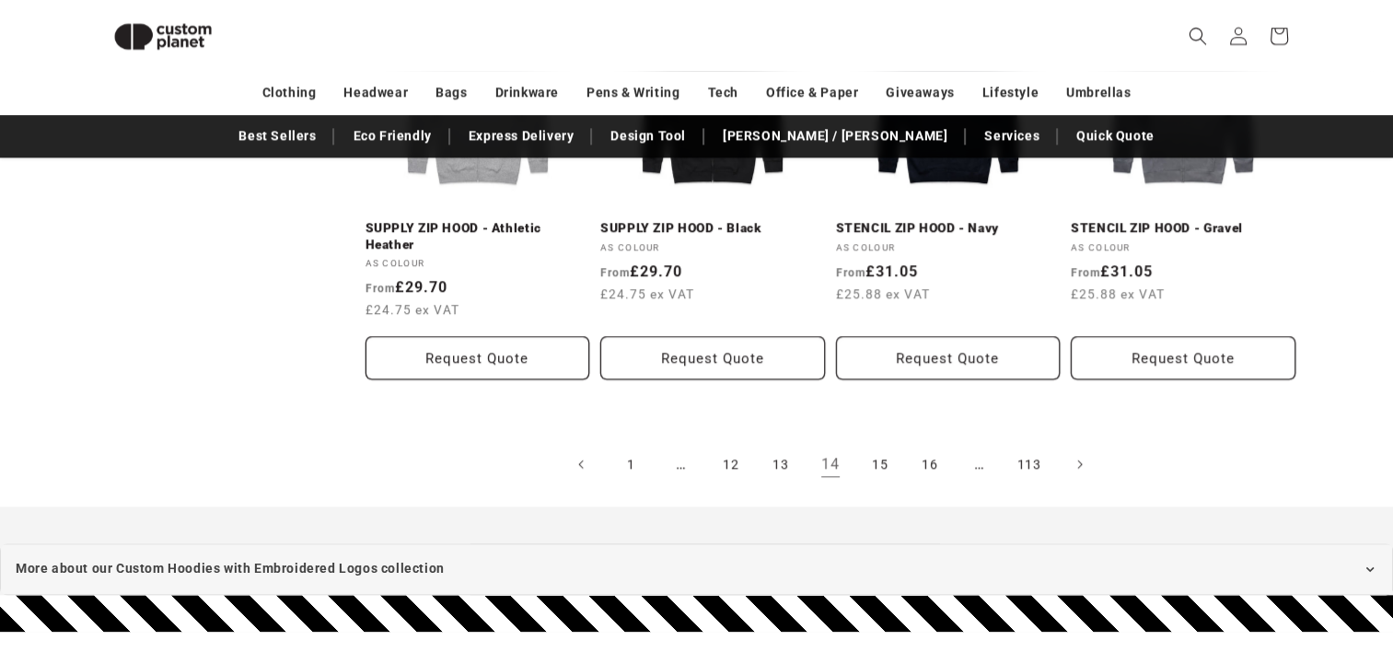
scroll to position [2092, 0]
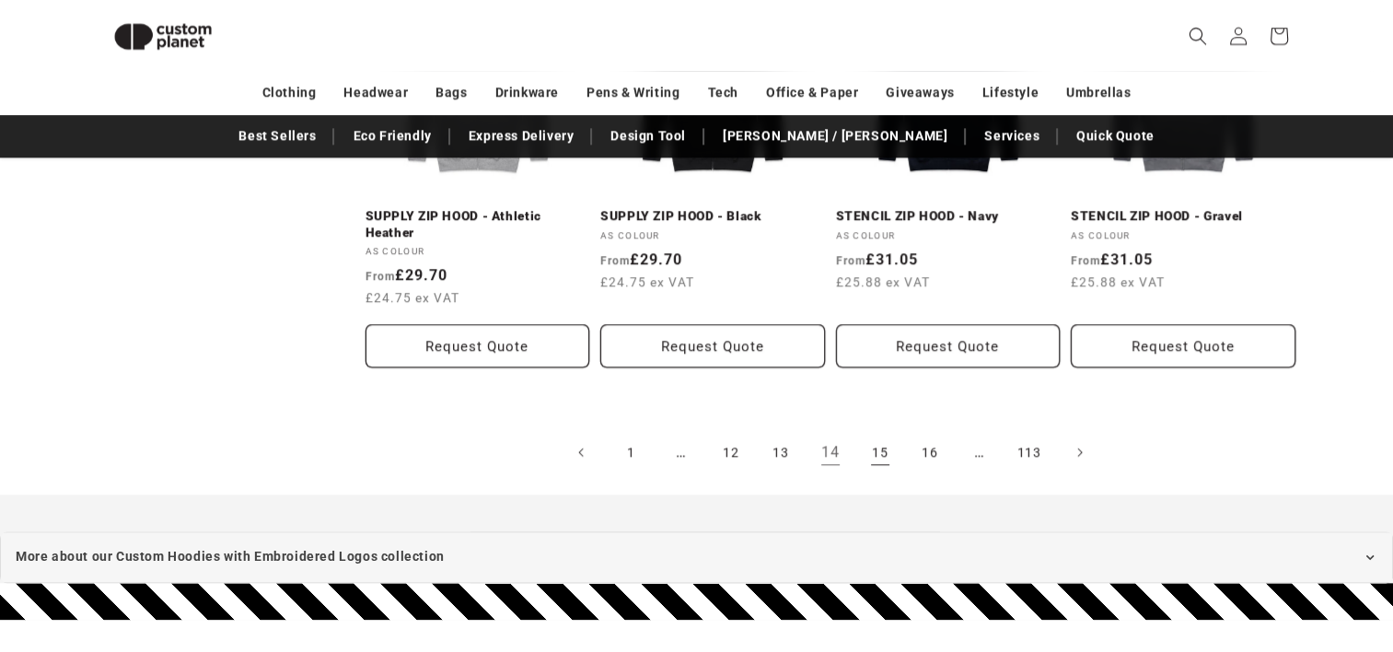
click at [880, 432] on link "15" at bounding box center [880, 452] width 41 height 41
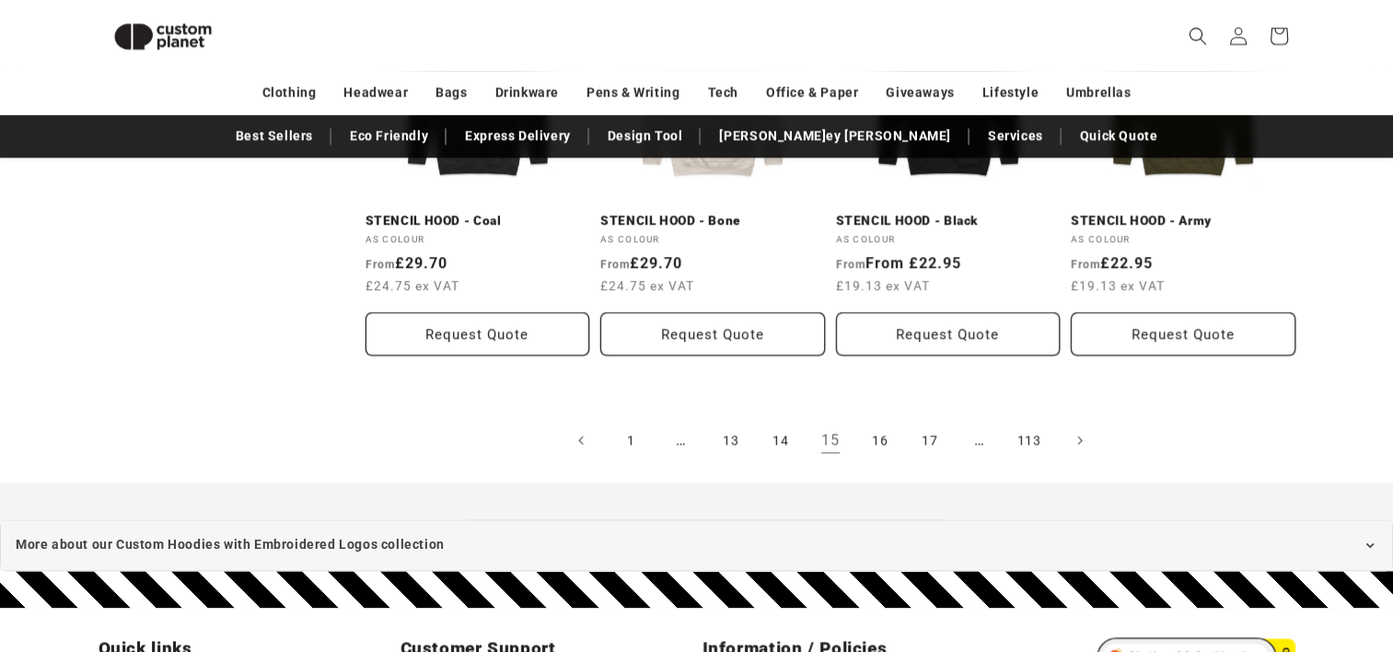
scroll to position [2276, 0]
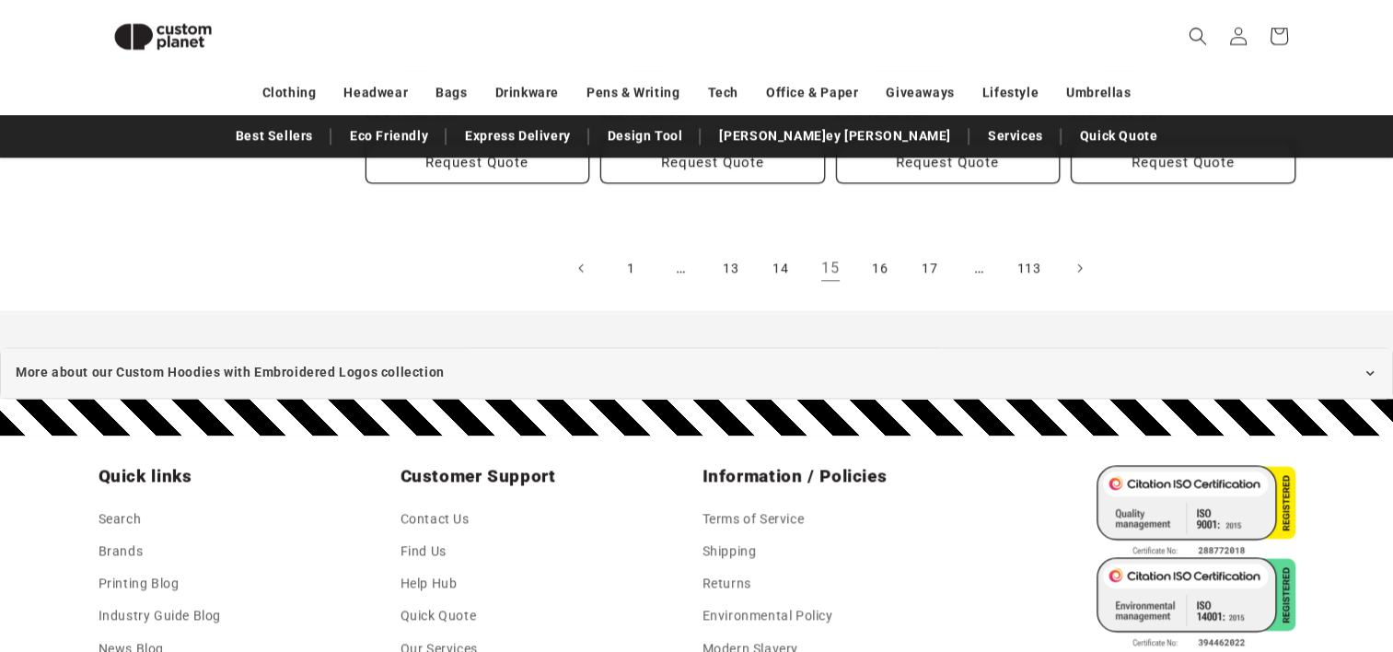
drag, startPoint x: 871, startPoint y: 250, endPoint x: 843, endPoint y: 278, distance: 39.1
click at [871, 250] on link "16" at bounding box center [880, 268] width 41 height 41
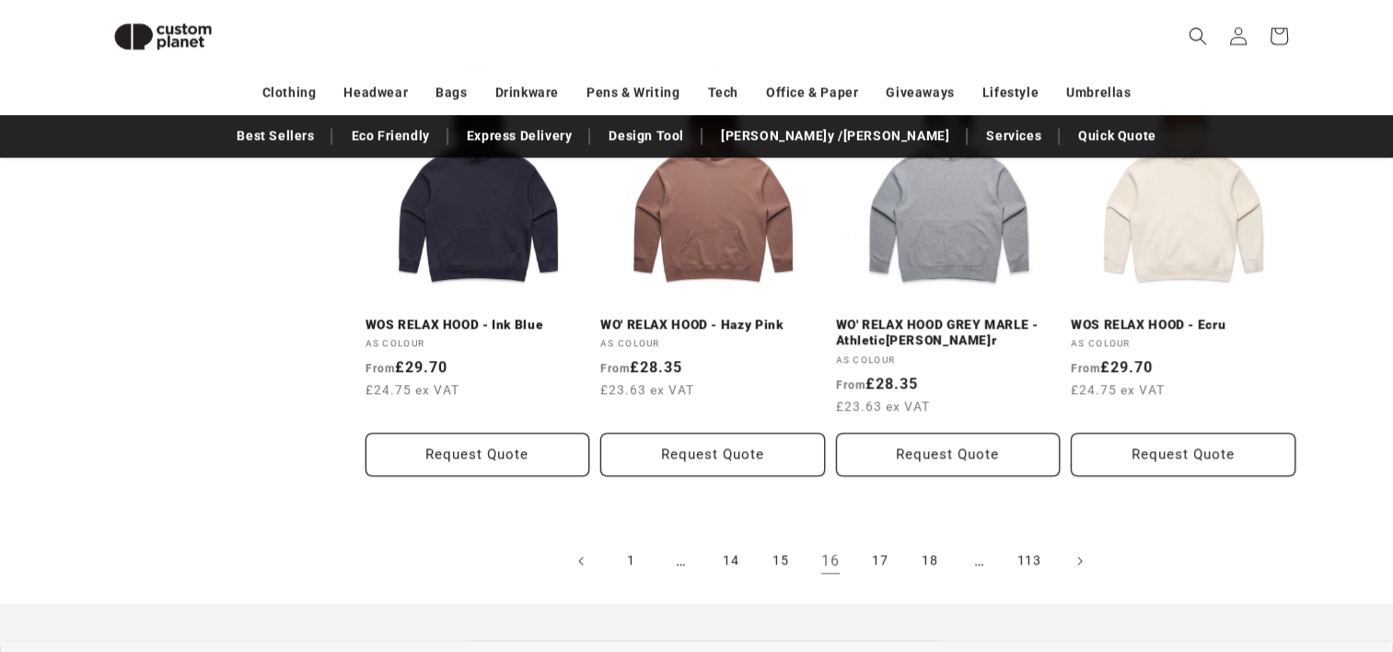
scroll to position [2184, 0]
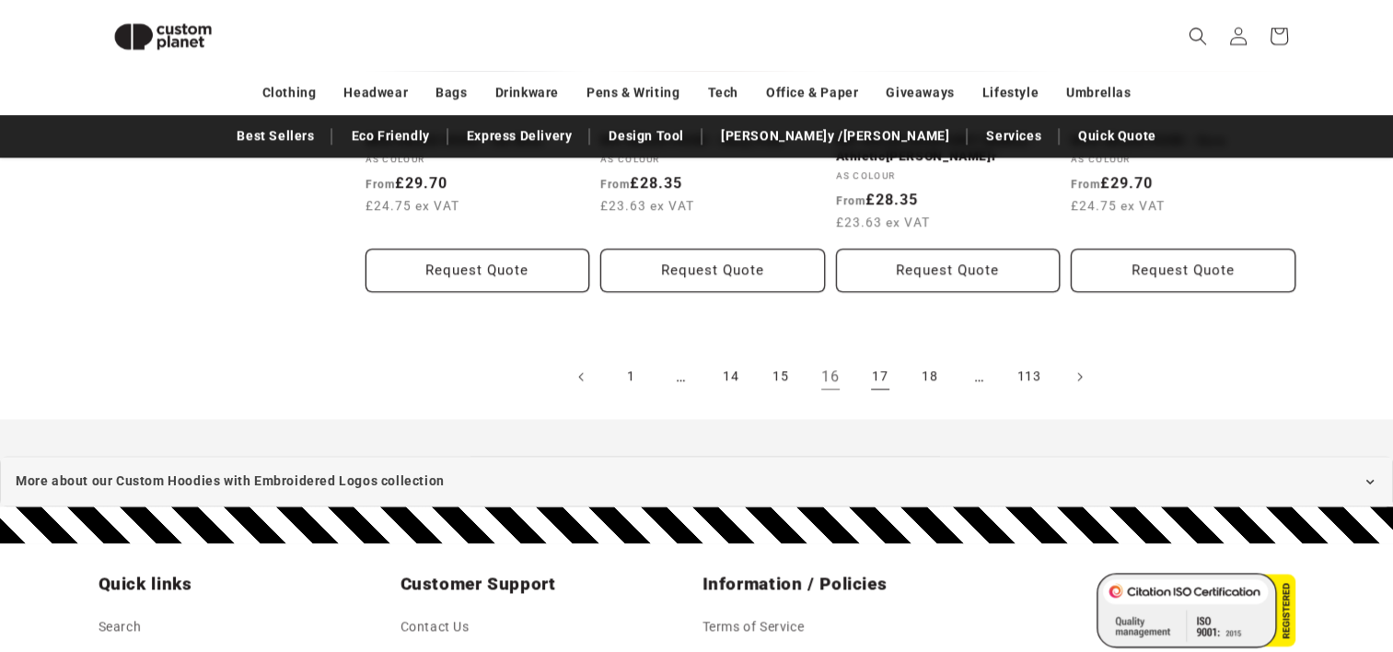
click at [862, 365] on link "17" at bounding box center [880, 376] width 41 height 41
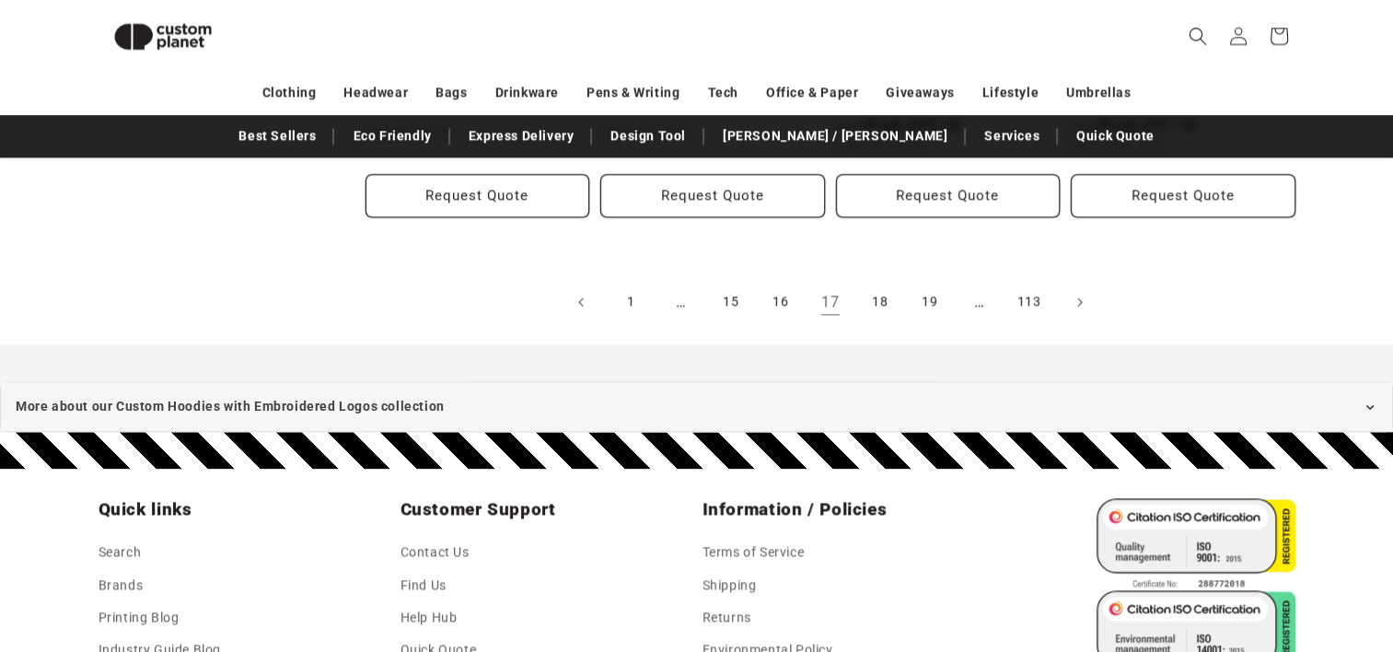
scroll to position [2368, 0]
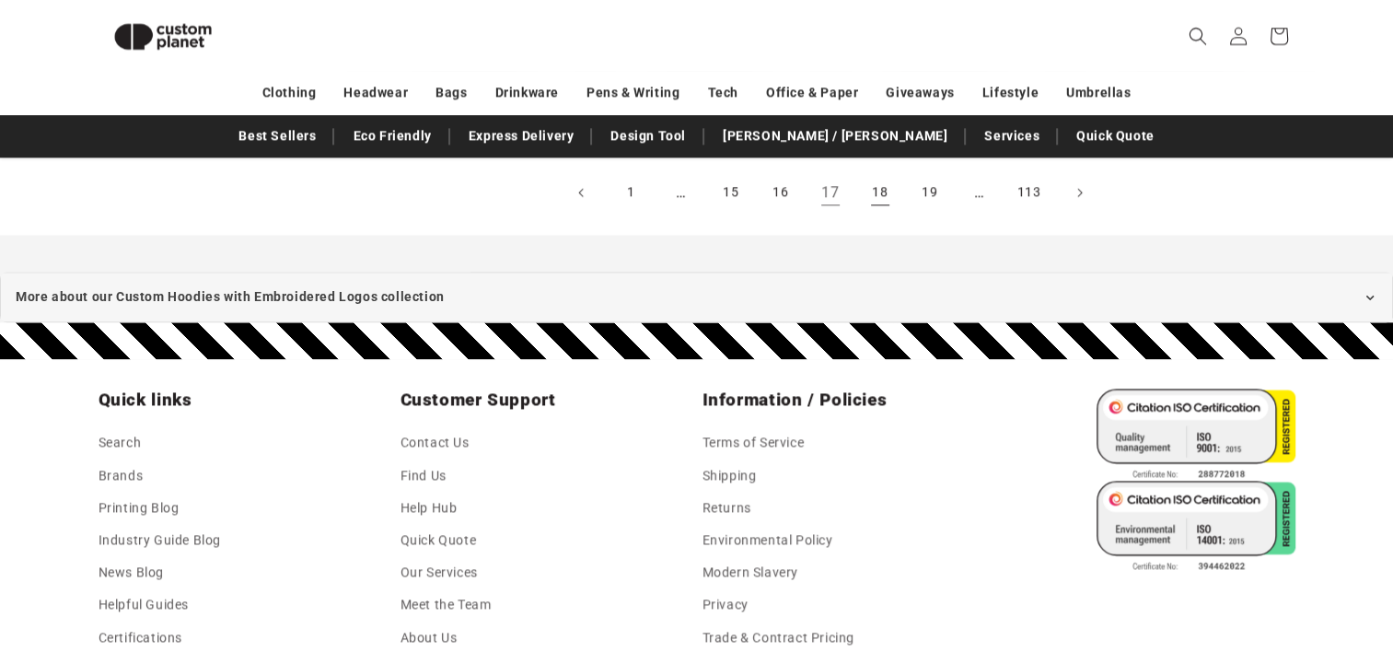
click at [889, 201] on link "18" at bounding box center [880, 192] width 41 height 41
